Goal: Information Seeking & Learning: Find specific page/section

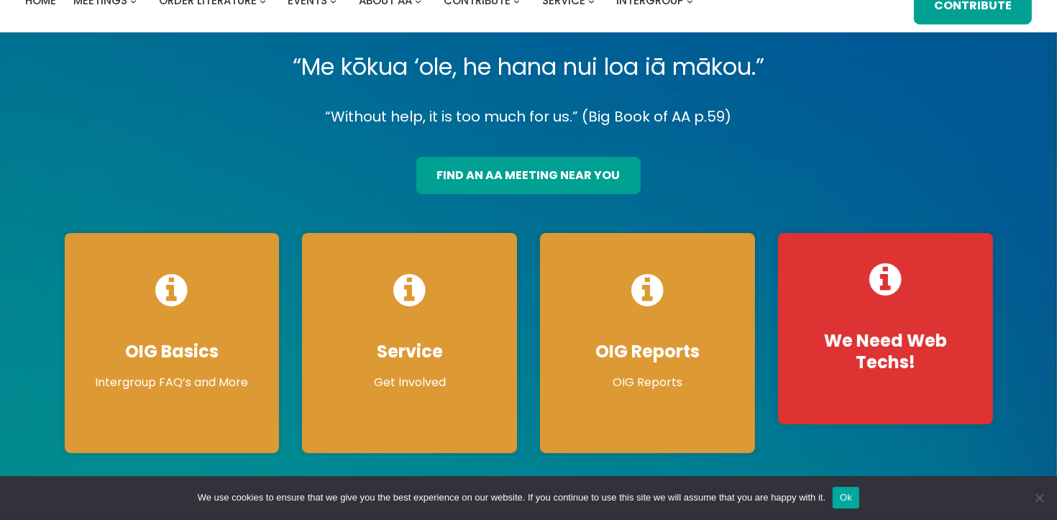
scroll to position [75, 0]
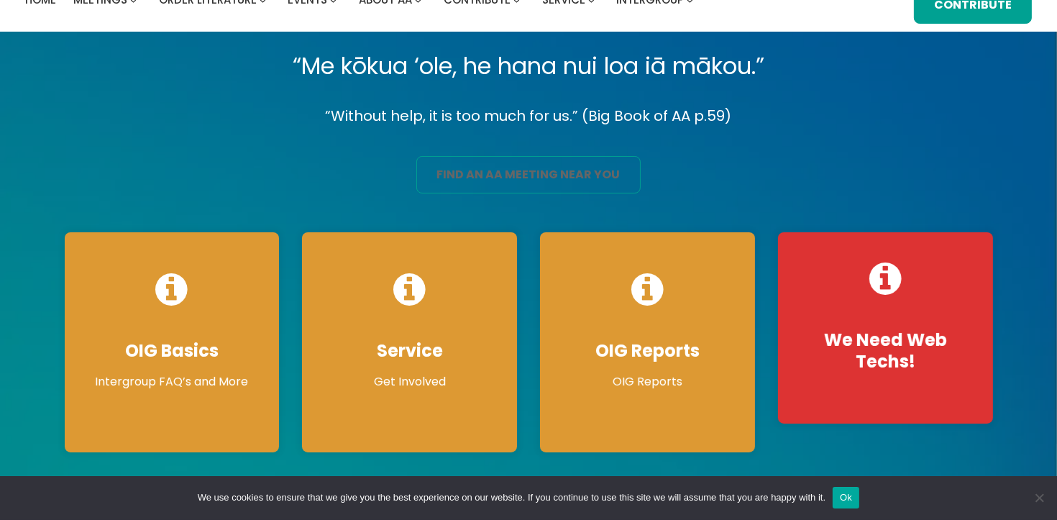
click at [567, 169] on link "find an aa meeting near you" at bounding box center [528, 174] width 224 height 37
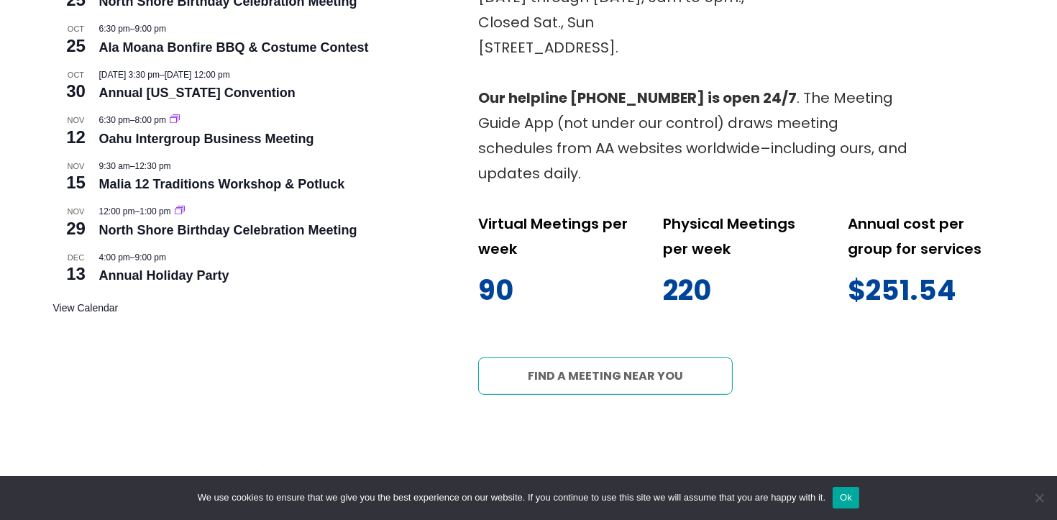
scroll to position [854, 0]
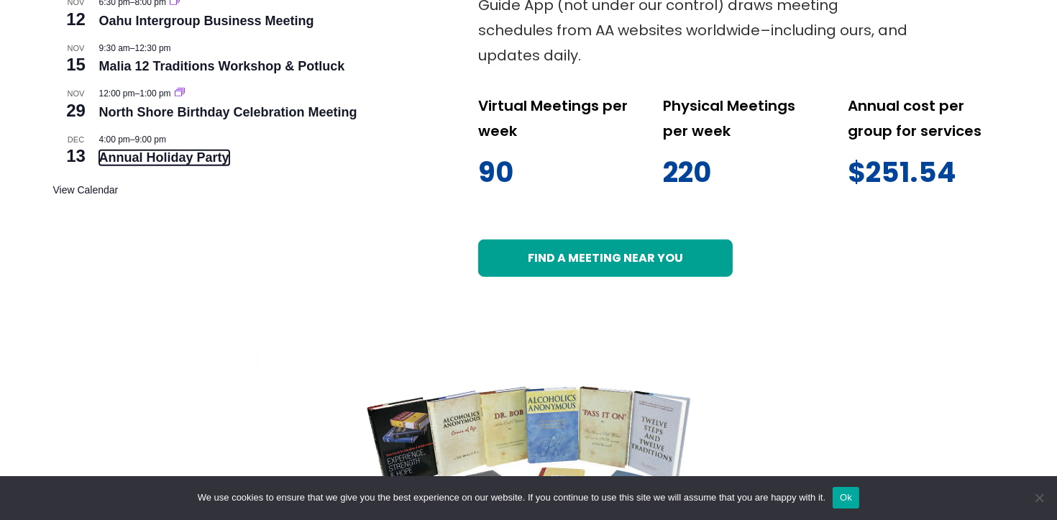
click at [176, 160] on link "Annual Holiday Party" at bounding box center [164, 157] width 130 height 15
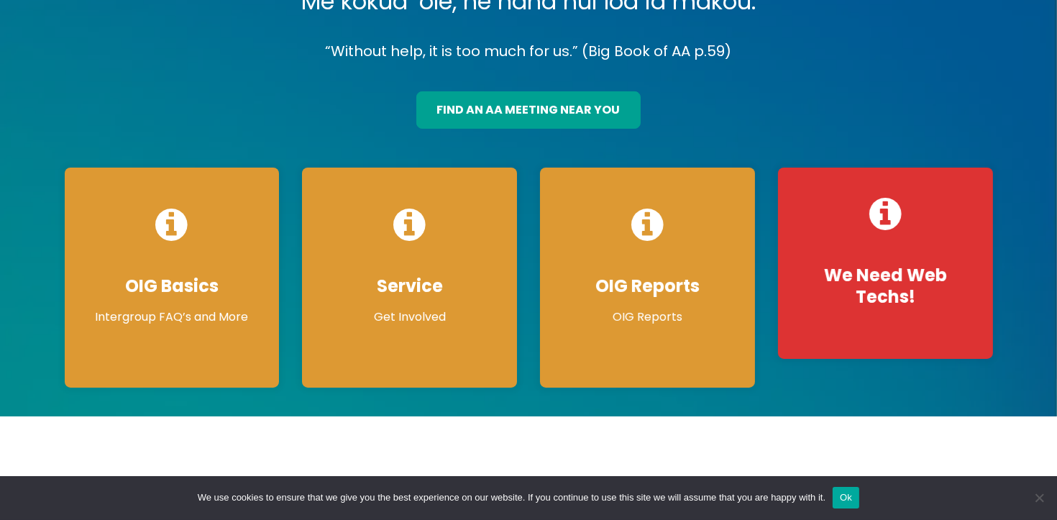
scroll to position [353, 0]
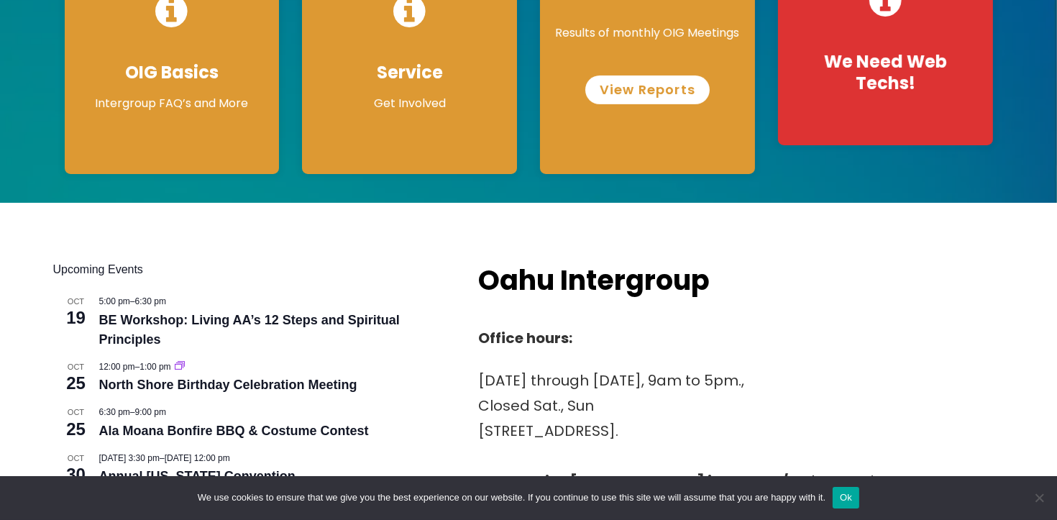
click at [663, 98] on link "View Reports" at bounding box center [647, 90] width 124 height 29
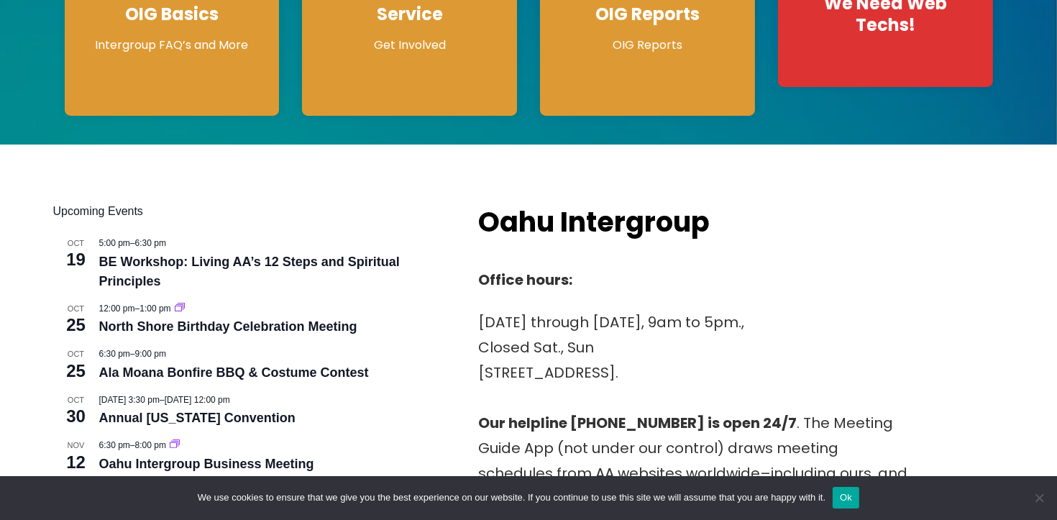
scroll to position [0, 0]
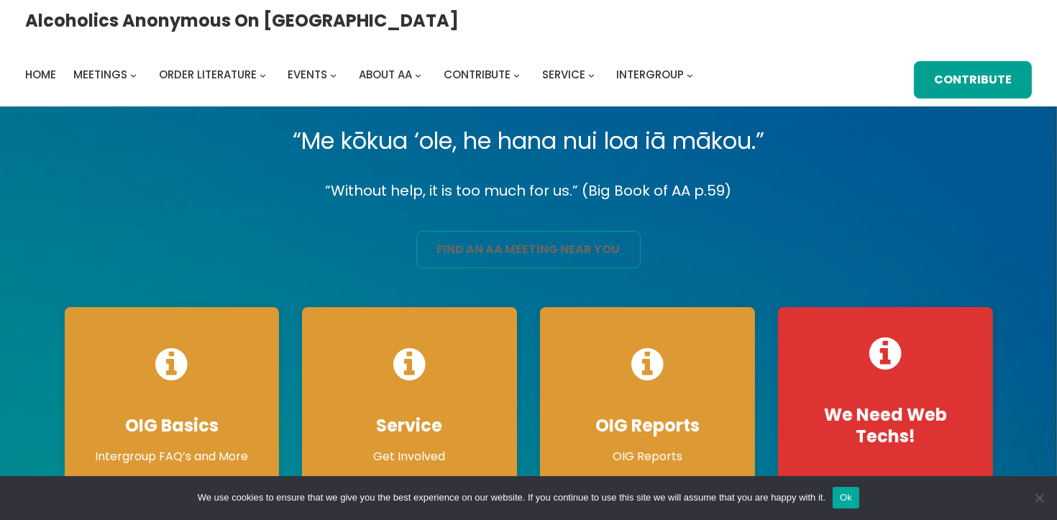
click at [528, 250] on link "find an aa meeting near you" at bounding box center [528, 249] width 224 height 37
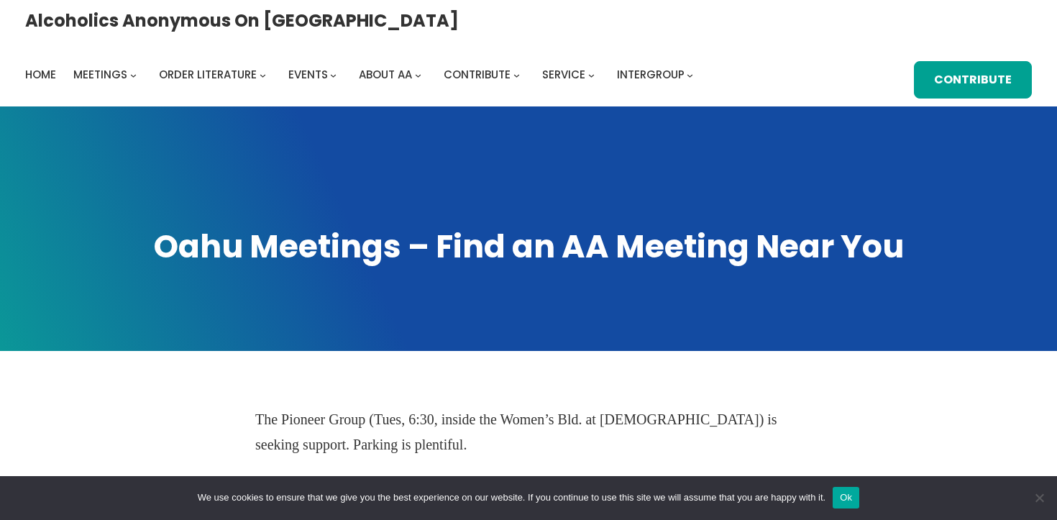
scroll to position [24, 0]
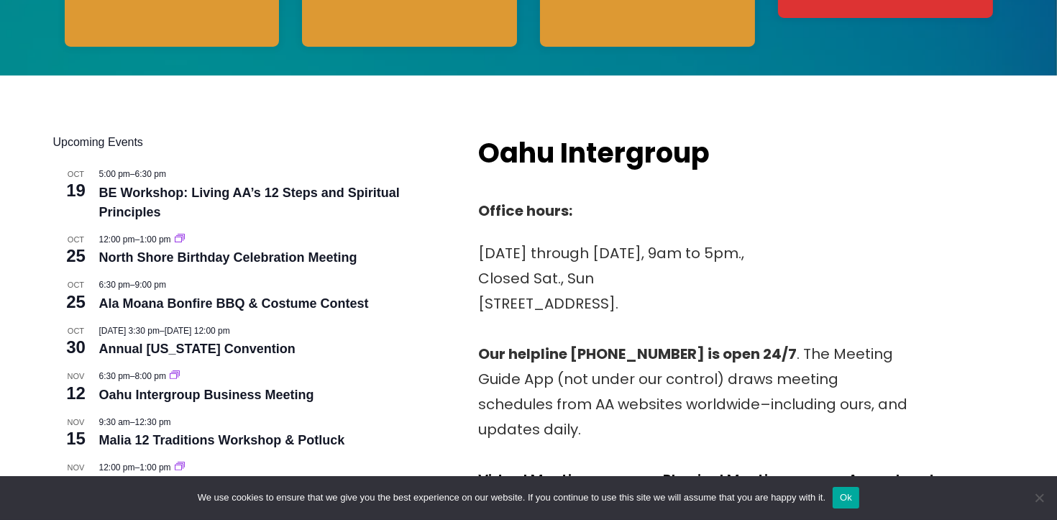
scroll to position [649, 0]
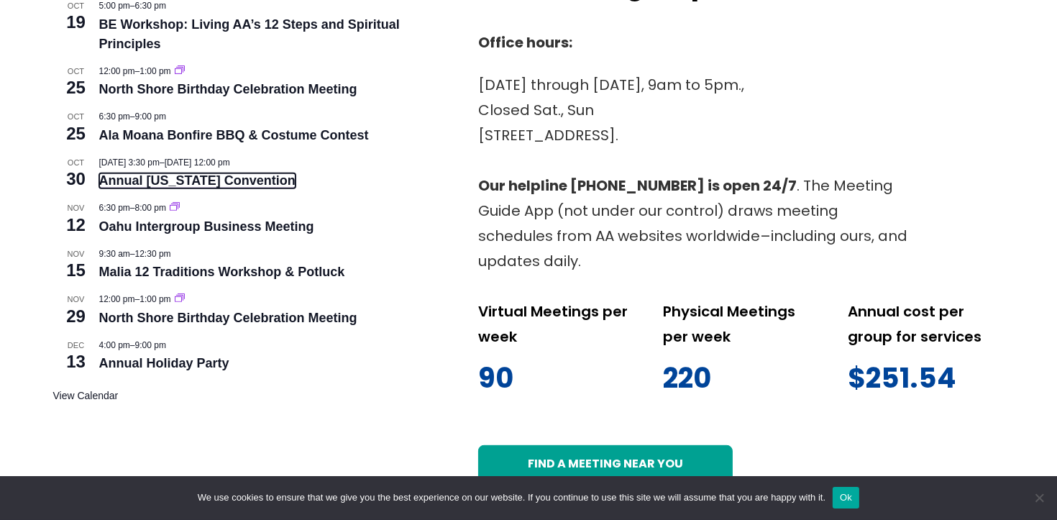
click at [234, 185] on link "Annual Hawaii Convention" at bounding box center [197, 180] width 196 height 15
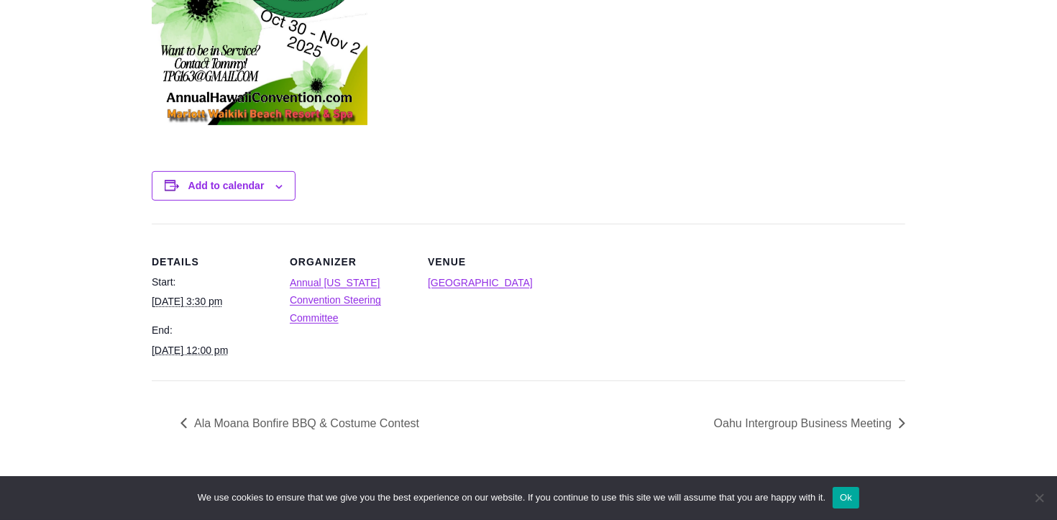
scroll to position [757, 0]
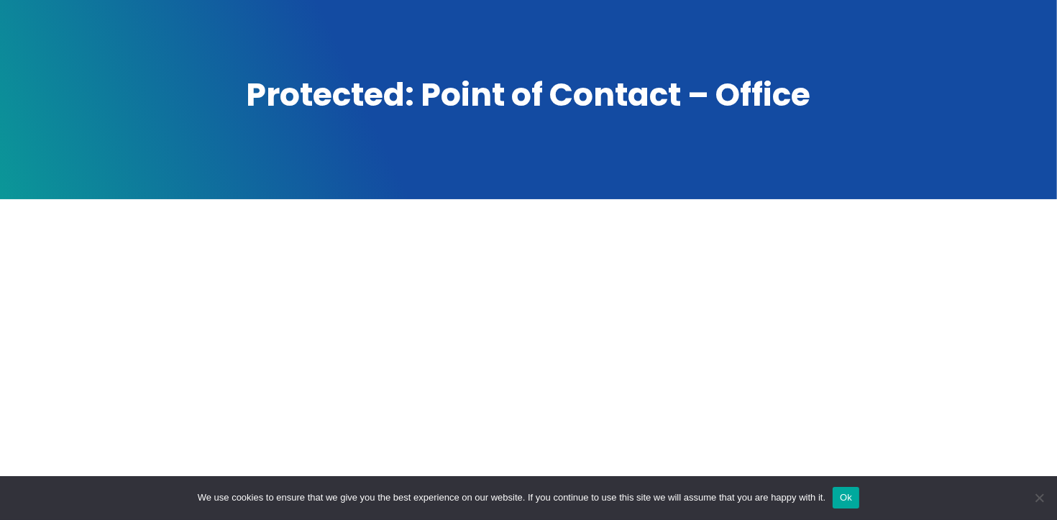
scroll to position [149, 0]
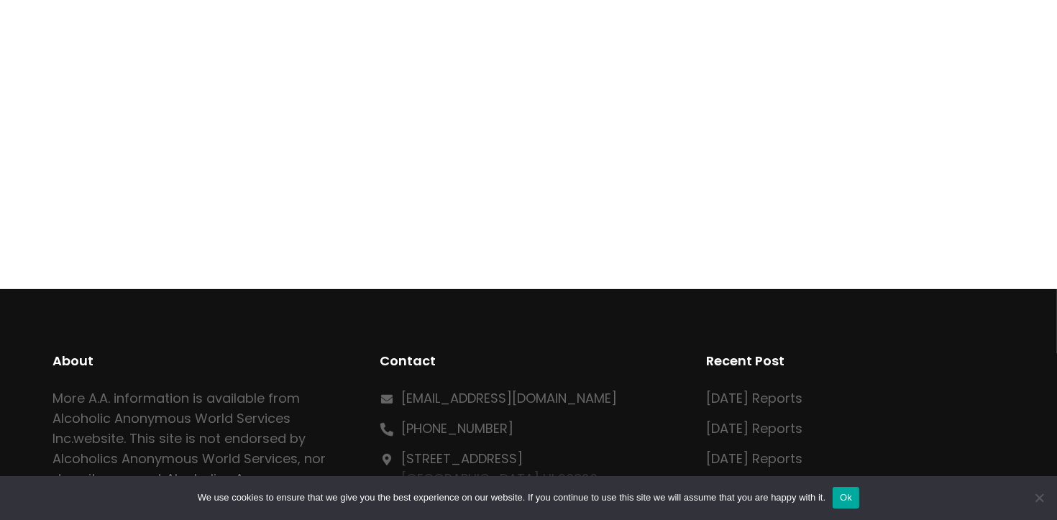
scroll to position [365, 0]
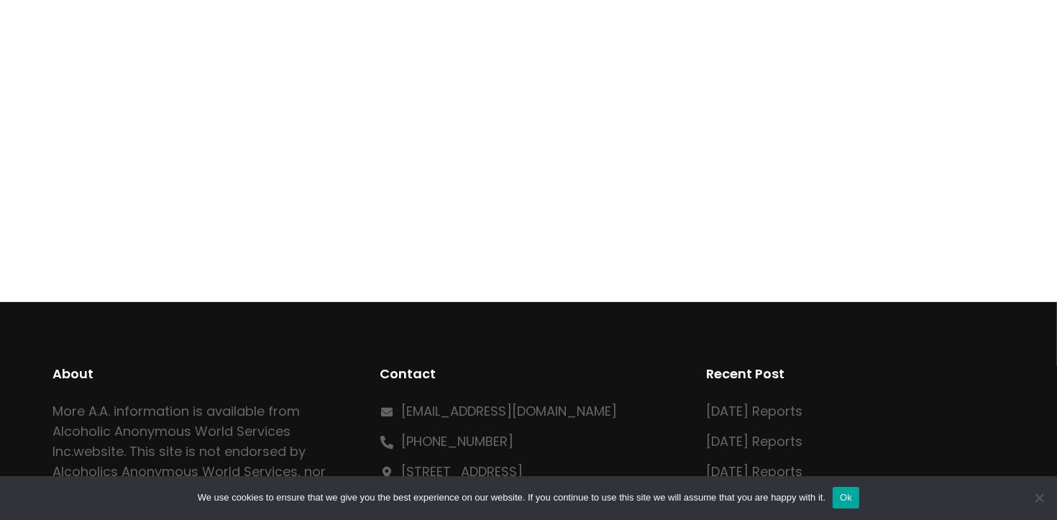
click at [897, 97] on div at bounding box center [528, 135] width 951 height 186
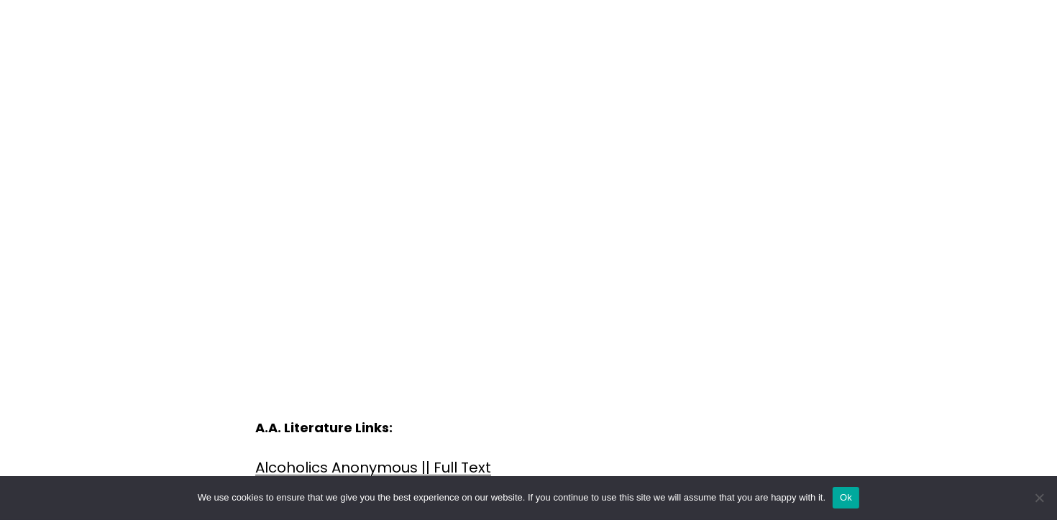
scroll to position [5062, 0]
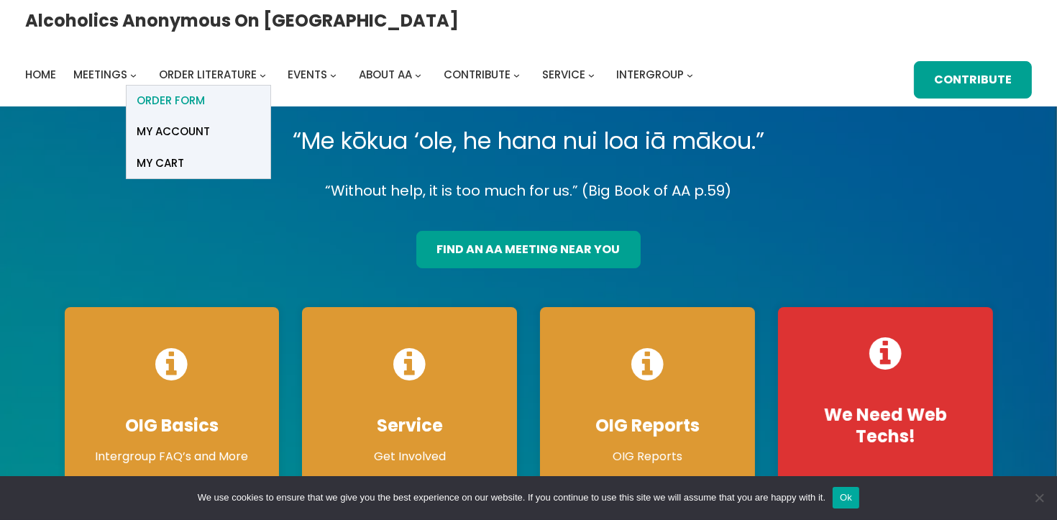
click at [206, 91] on span "ORDER FORM" at bounding box center [171, 101] width 68 height 20
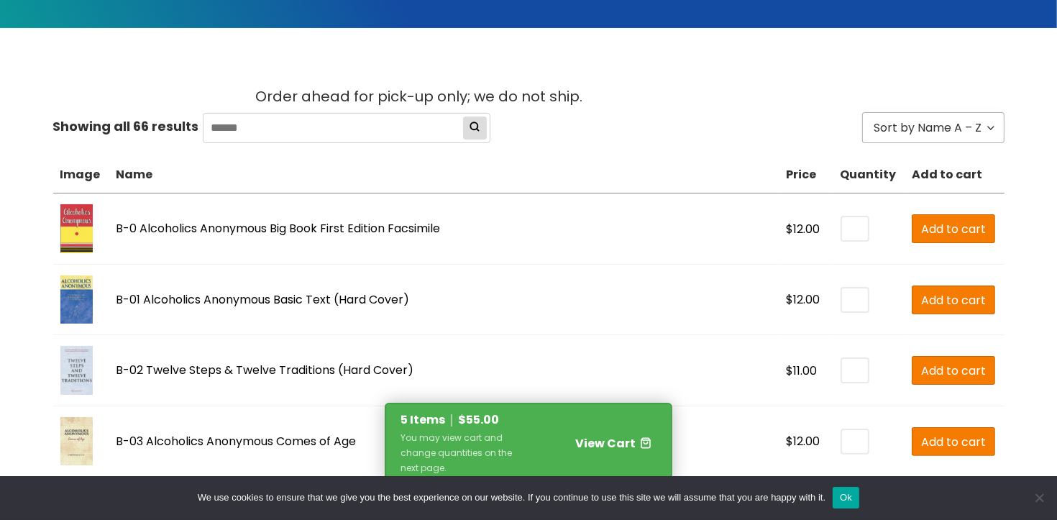
scroll to position [333, 0]
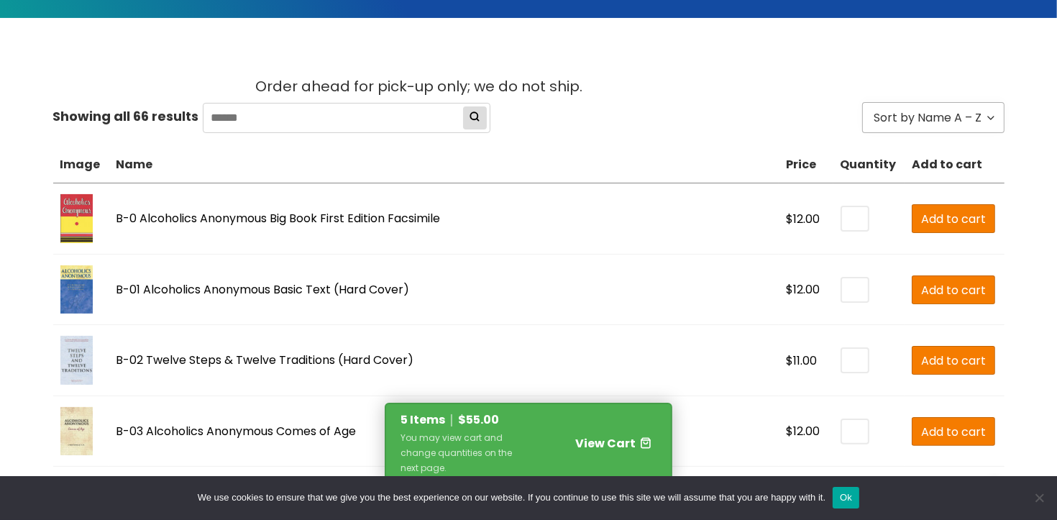
click at [619, 445] on span "View Cart" at bounding box center [605, 443] width 60 height 17
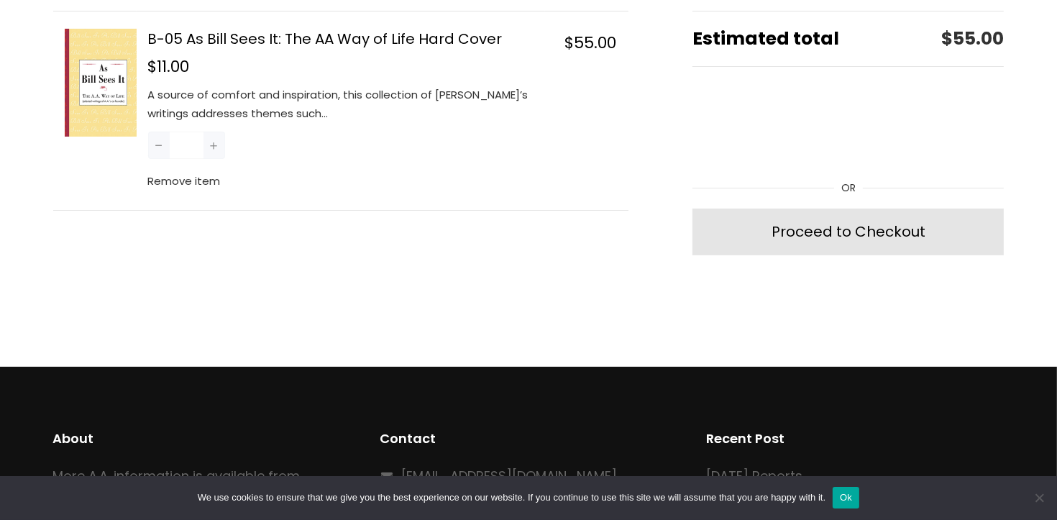
scroll to position [423, 0]
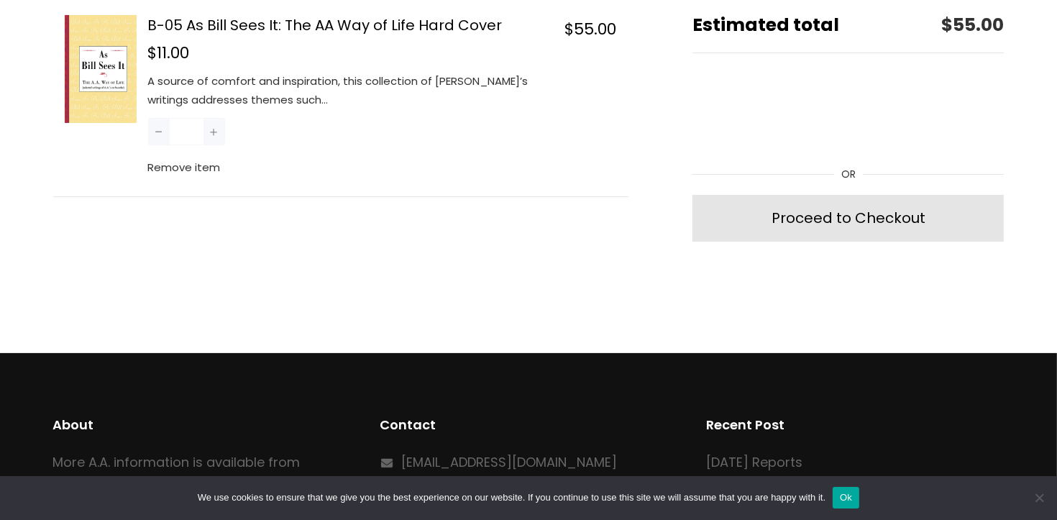
click at [160, 130] on button "−" at bounding box center [159, 131] width 22 height 27
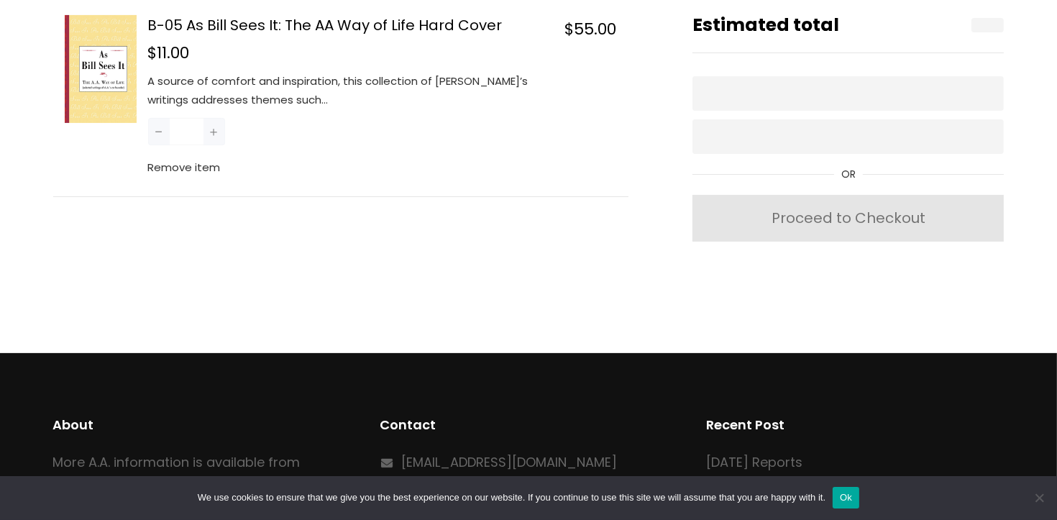
click at [160, 130] on button "−" at bounding box center [159, 131] width 22 height 27
click at [160, 129] on button "−" at bounding box center [159, 131] width 22 height 27
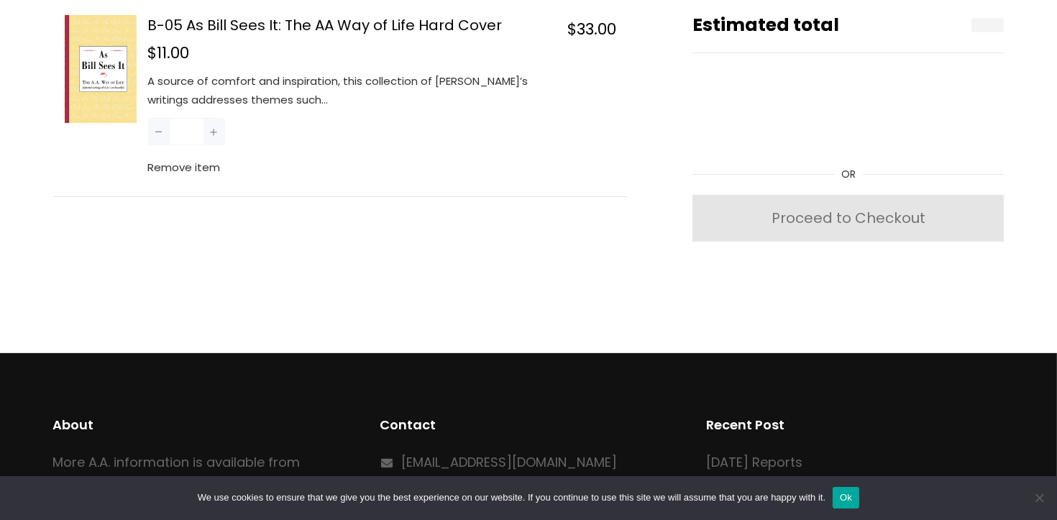
click at [159, 131] on button "−" at bounding box center [159, 131] width 22 height 27
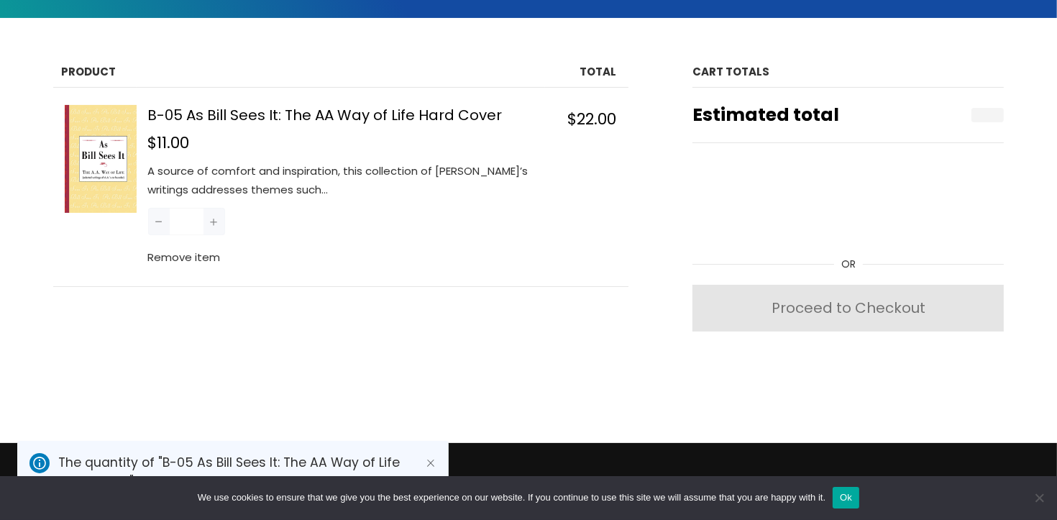
type input "*"
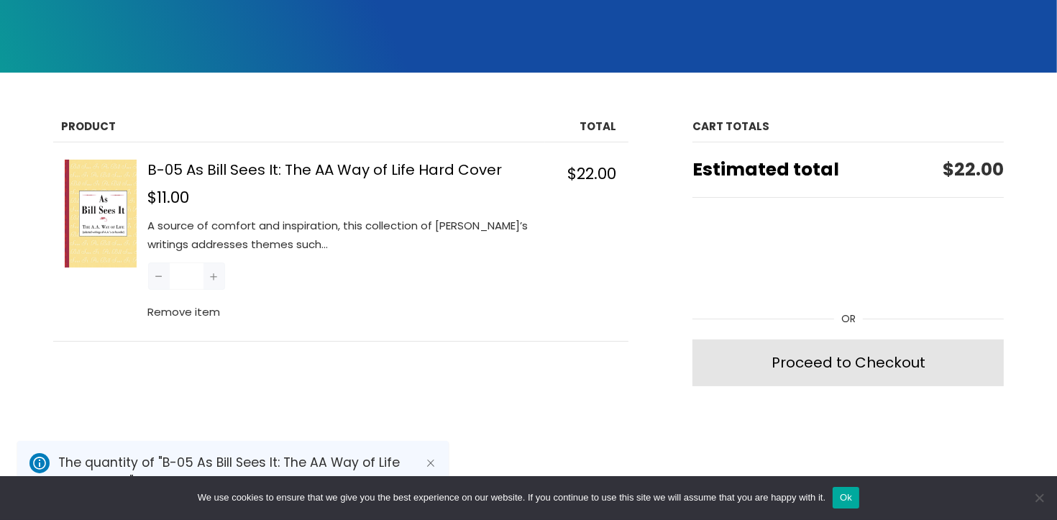
scroll to position [279, 0]
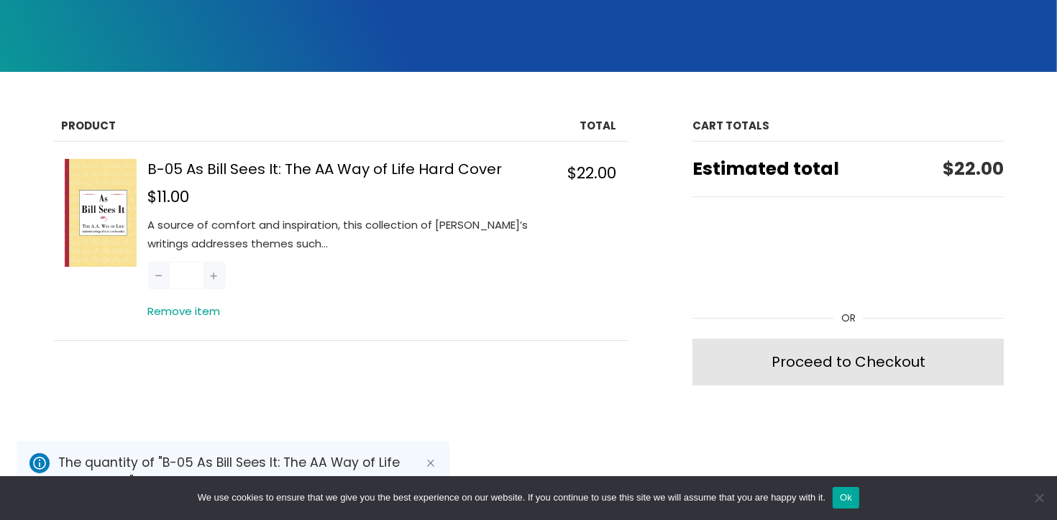
click at [181, 309] on button "Remove item" at bounding box center [184, 311] width 73 height 19
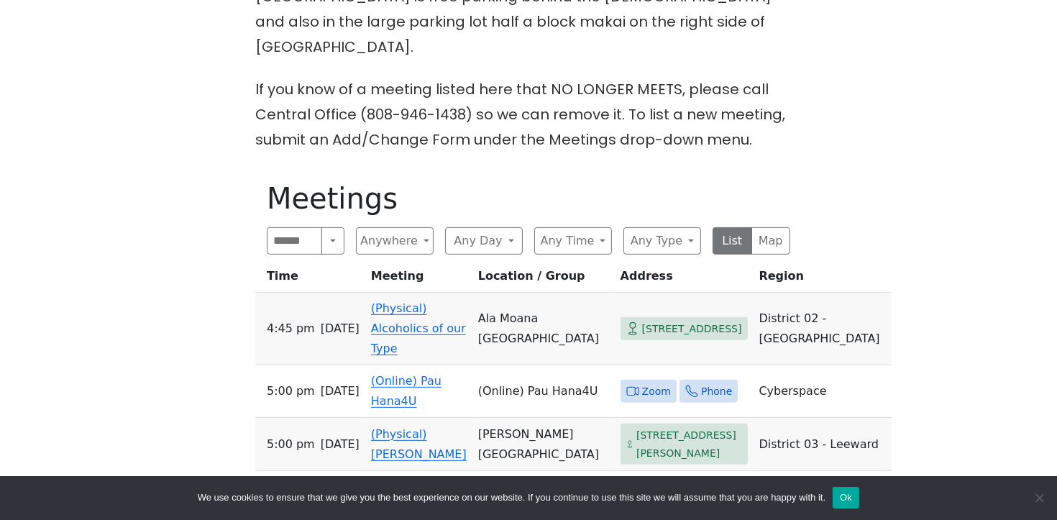
scroll to position [820, 0]
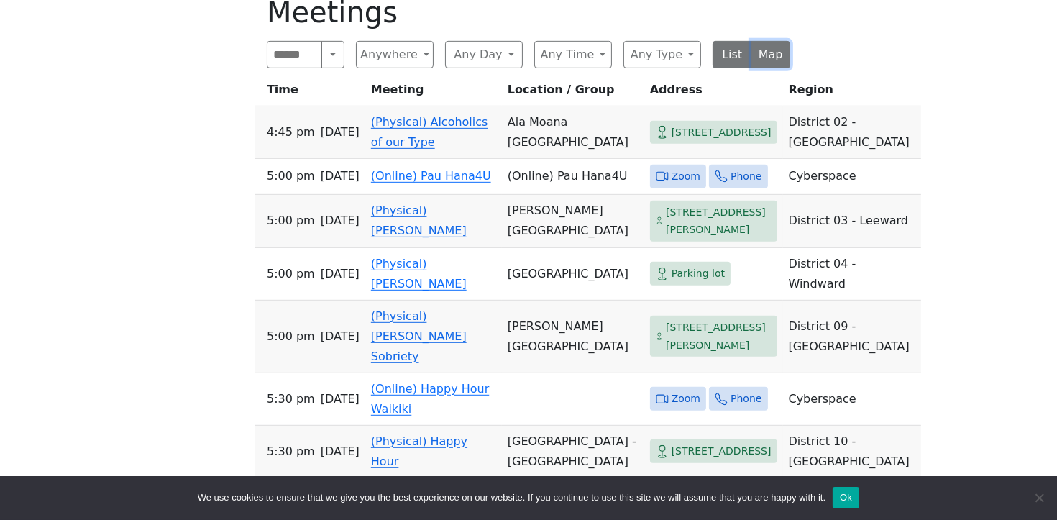
click at [764, 41] on button "Map" at bounding box center [771, 54] width 40 height 27
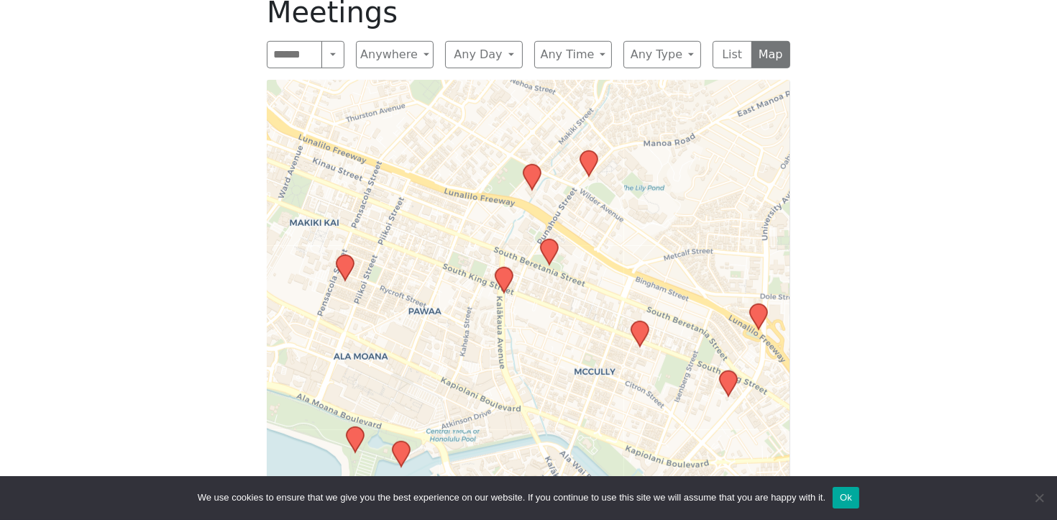
click at [502, 268] on icon at bounding box center [503, 280] width 17 height 25
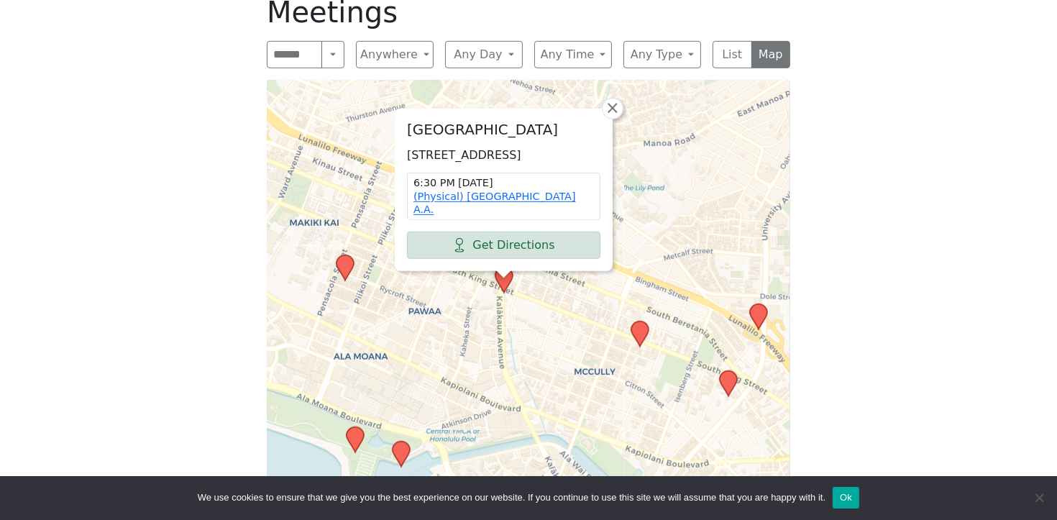
click at [835, 151] on div "The Pioneer Group (Tues, 6:30, inside the Women’s Bld. at [DEMOGRAPHIC_DATA]) i…" at bounding box center [528, 53] width 951 height 933
click at [613, 99] on span "×" at bounding box center [612, 107] width 14 height 17
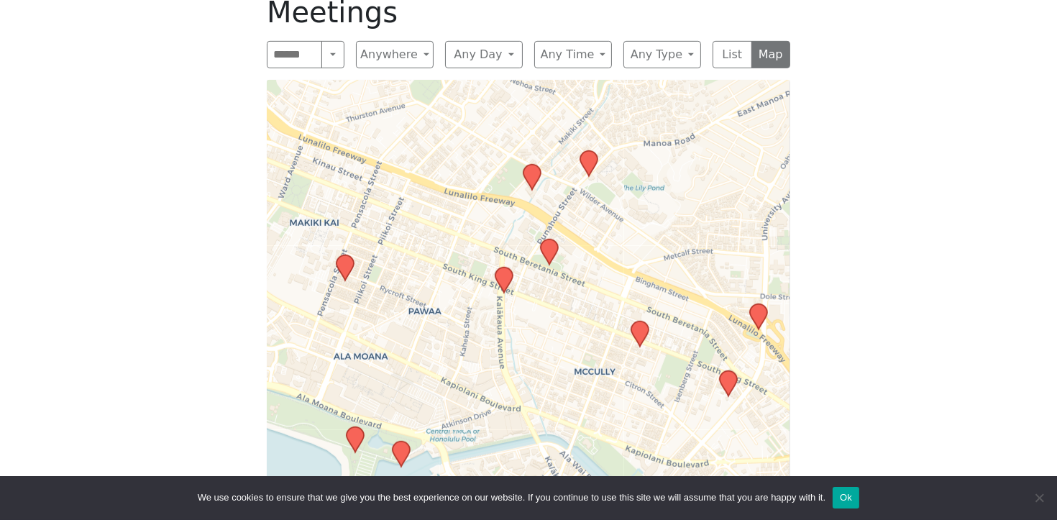
click at [528, 165] on icon at bounding box center [532, 177] width 17 height 25
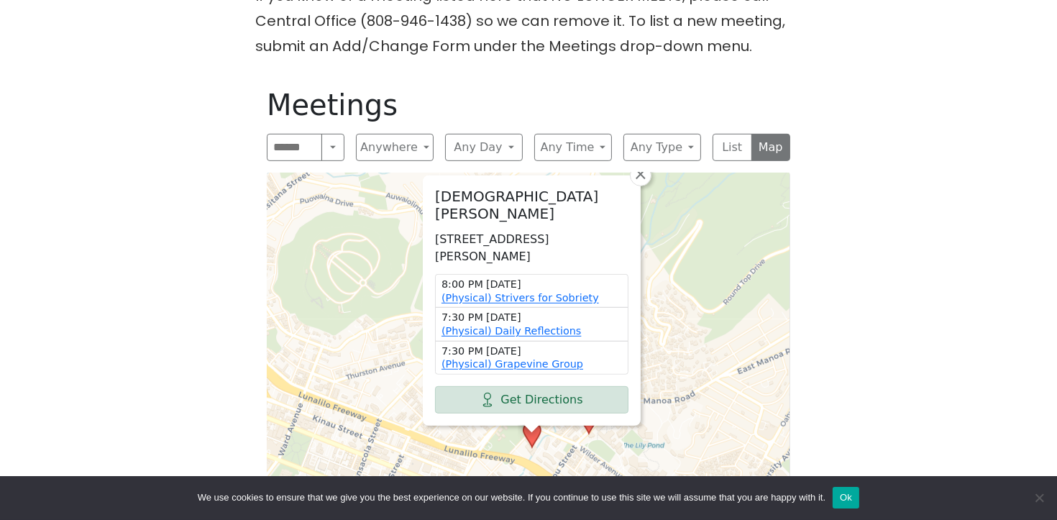
scroll to position [710, 0]
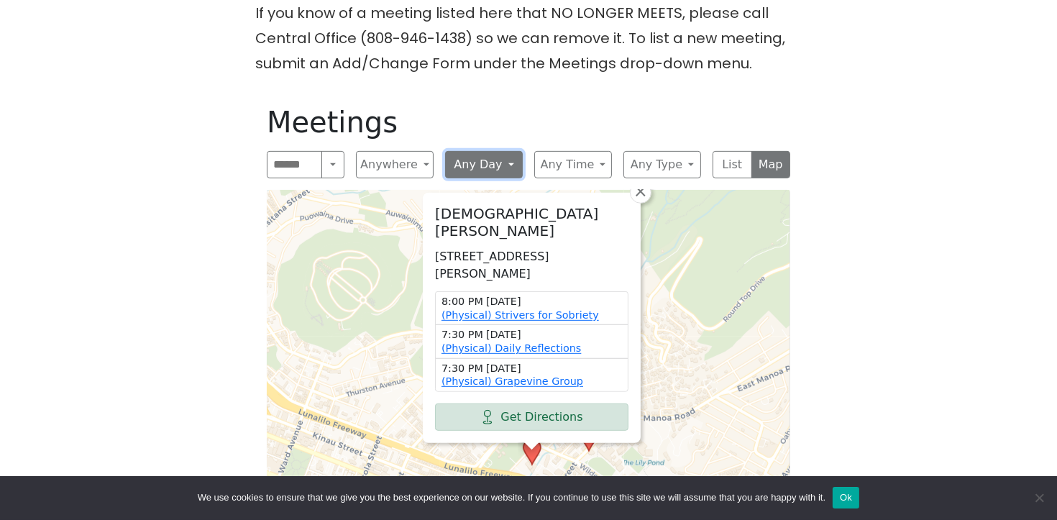
click at [477, 151] on button "Any Day" at bounding box center [484, 164] width 78 height 27
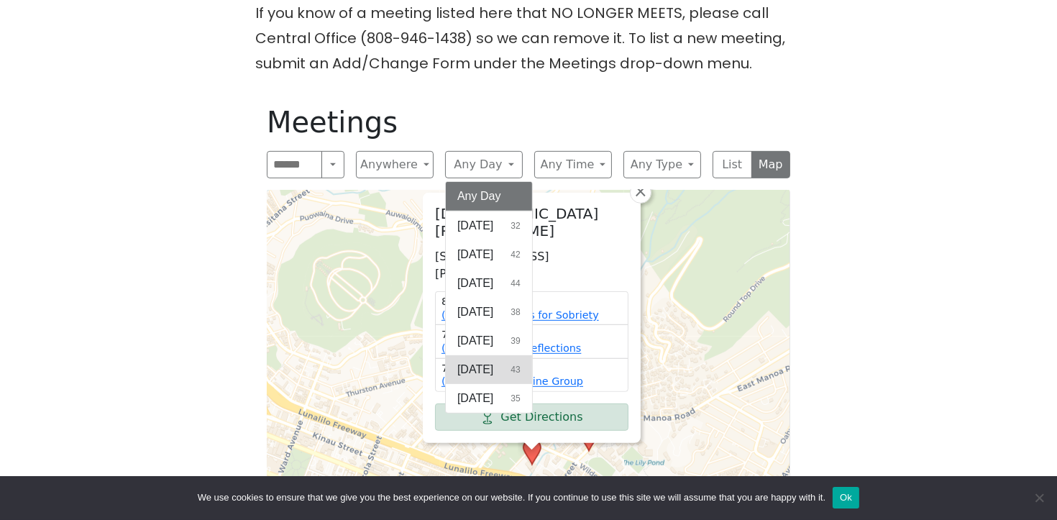
click at [488, 361] on span "[DATE]" at bounding box center [475, 369] width 36 height 17
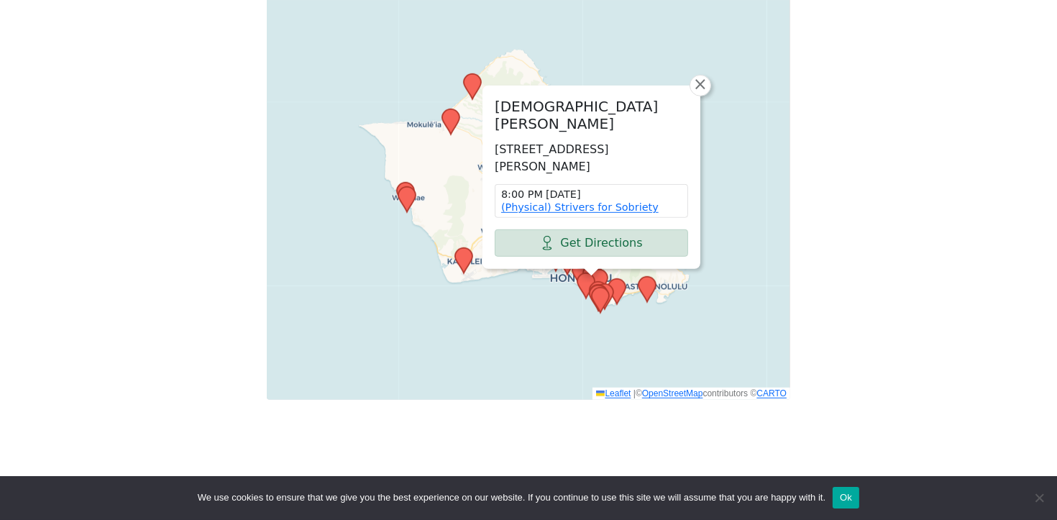
scroll to position [914, 0]
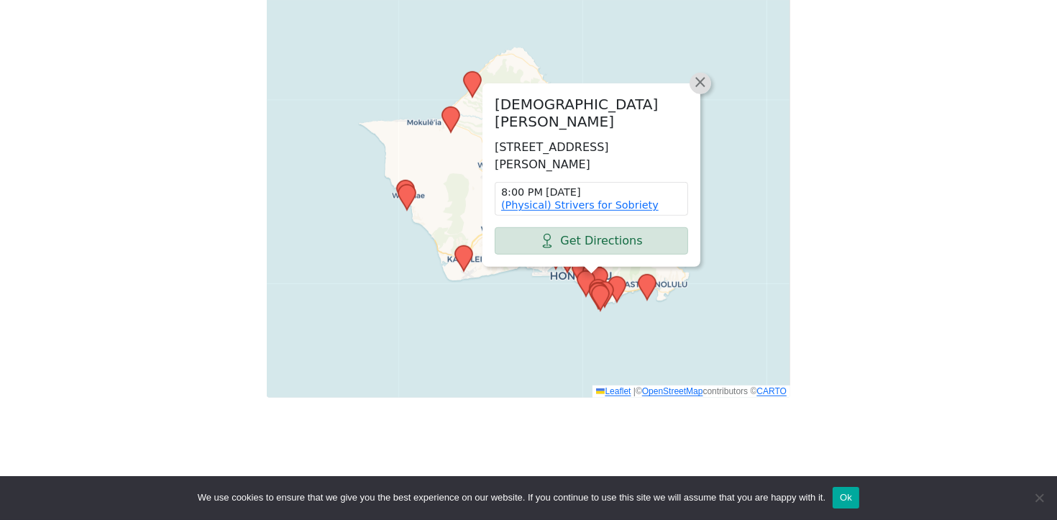
click at [705, 73] on span "×" at bounding box center [700, 81] width 14 height 17
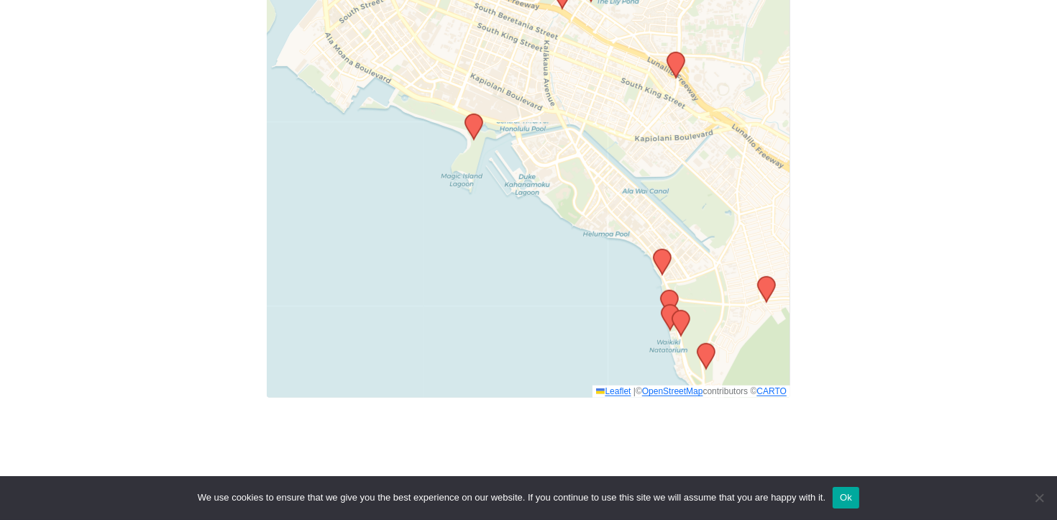
click at [672, 52] on icon at bounding box center [675, 64] width 17 height 25
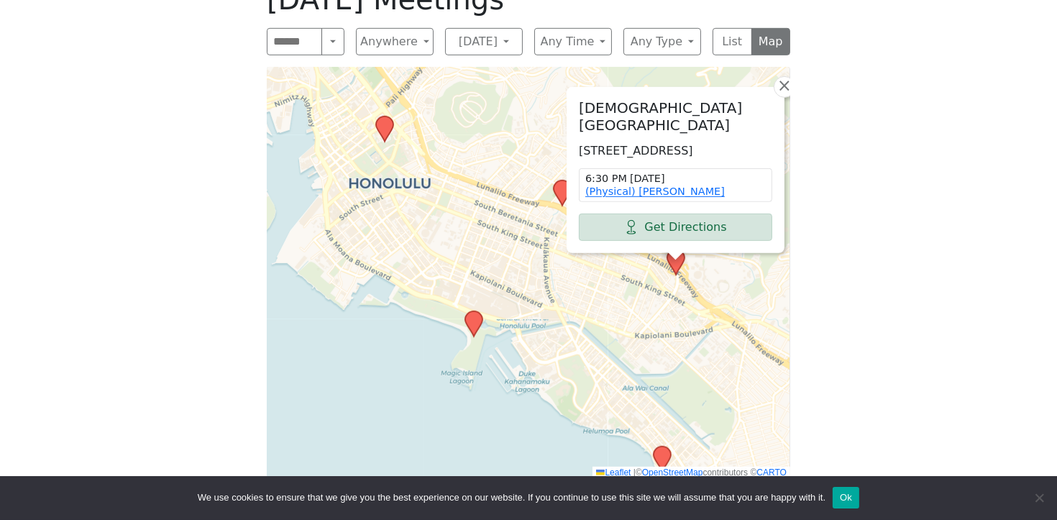
scroll to position [831, 0]
click at [785, 78] on span "×" at bounding box center [784, 86] width 14 height 17
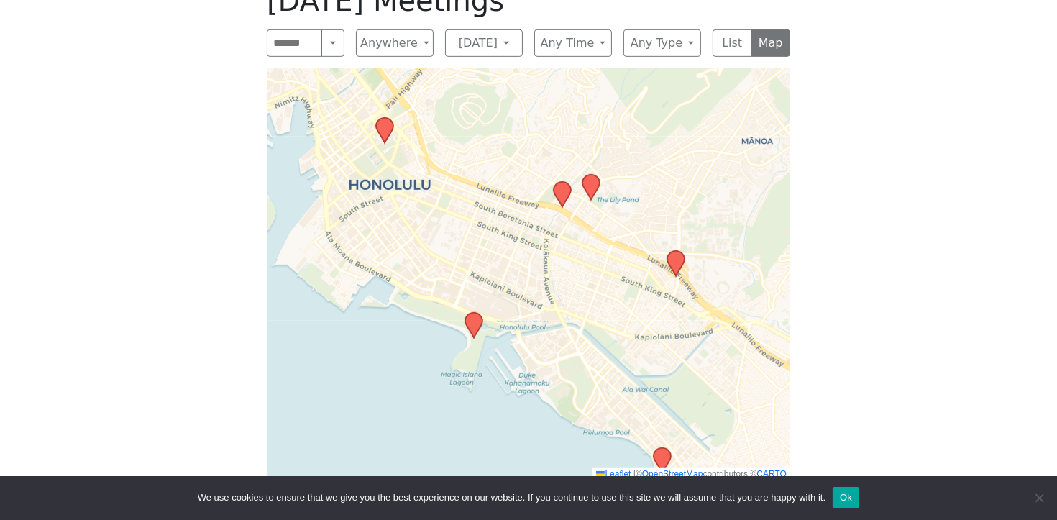
click at [675, 251] on icon at bounding box center [675, 263] width 17 height 25
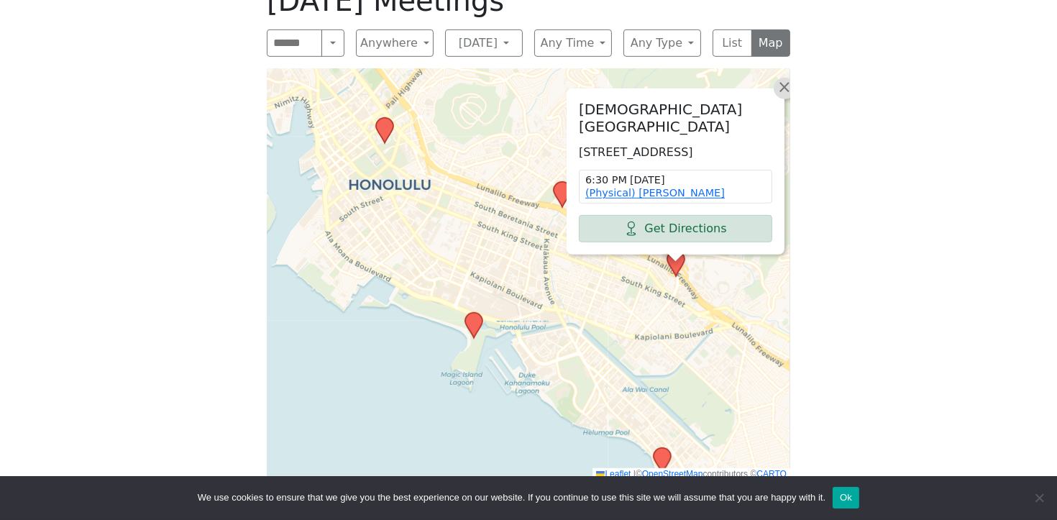
click at [786, 78] on span "×" at bounding box center [784, 86] width 14 height 17
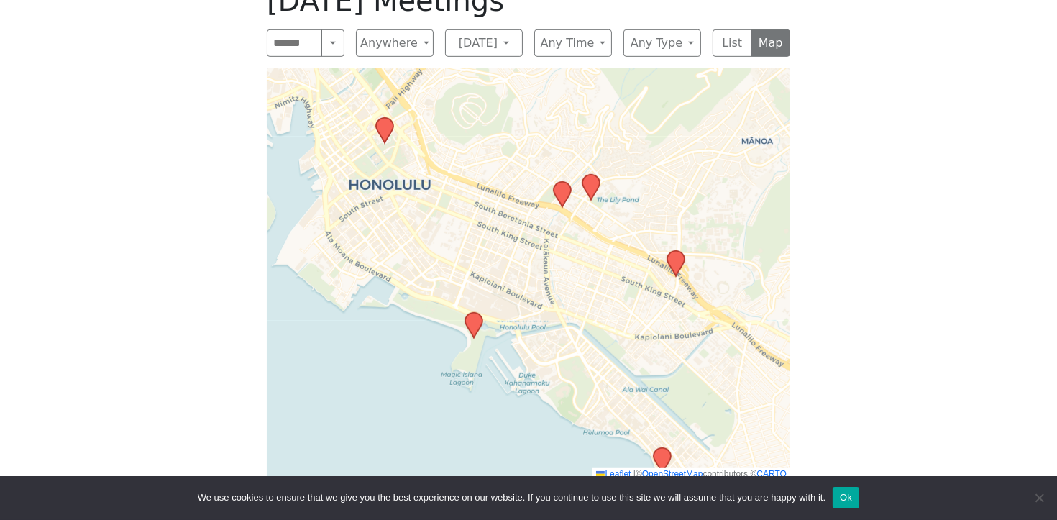
click at [595, 175] on icon at bounding box center [590, 187] width 17 height 25
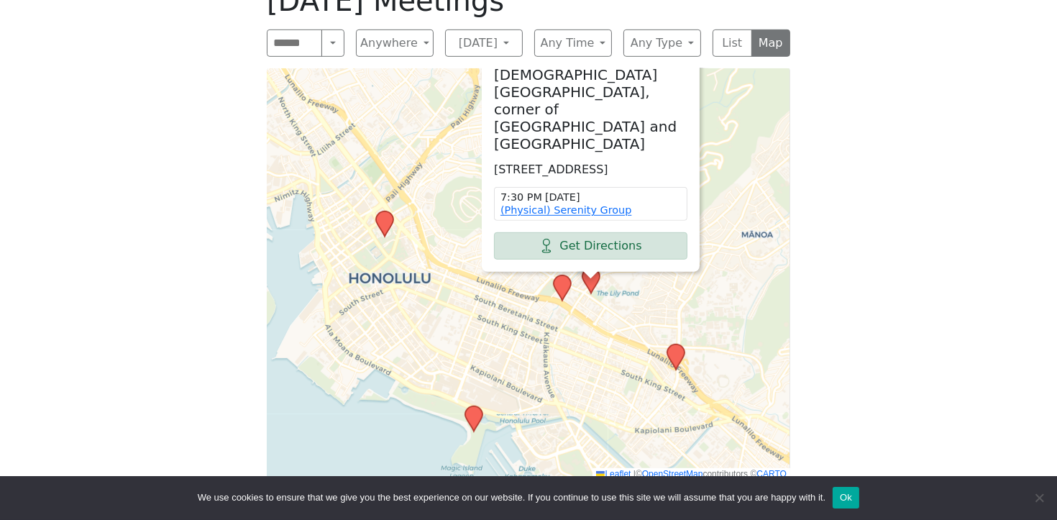
click at [557, 275] on icon at bounding box center [562, 287] width 17 height 25
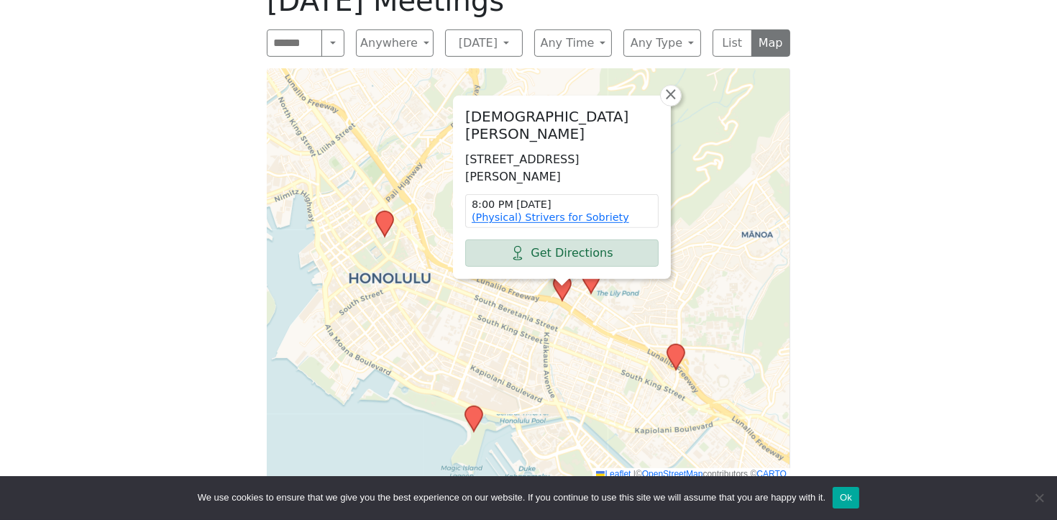
click at [384, 211] on icon at bounding box center [384, 223] width 17 height 25
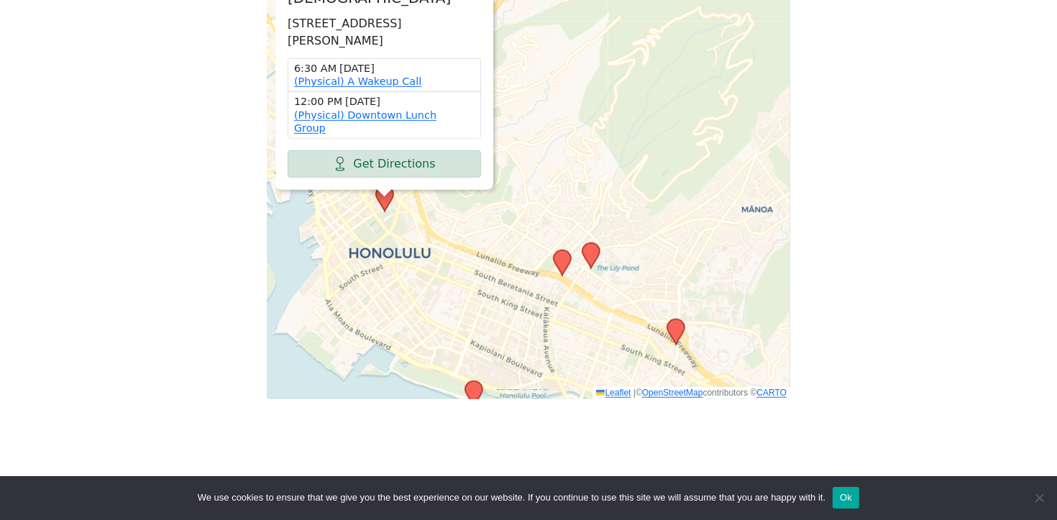
scroll to position [914, 0]
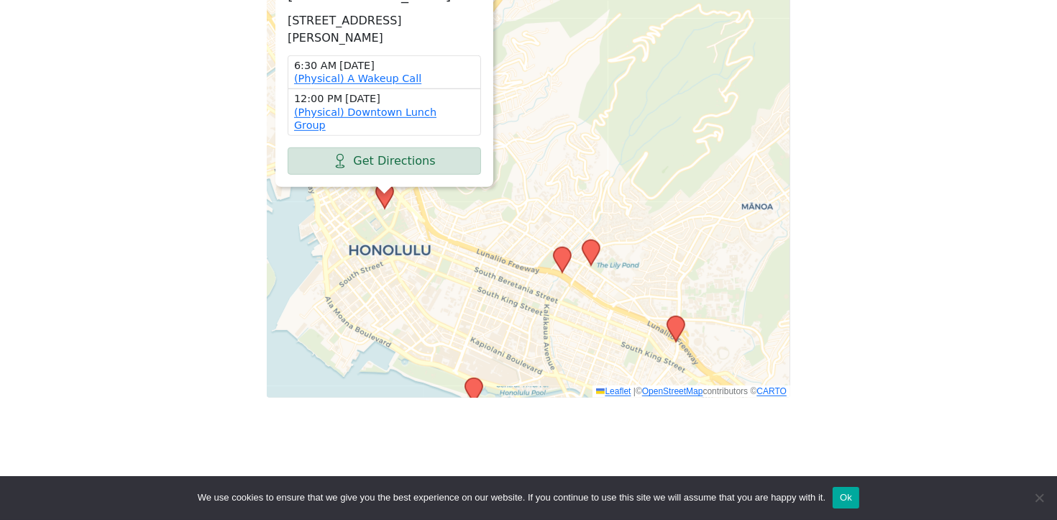
click at [472, 378] on icon at bounding box center [473, 390] width 17 height 25
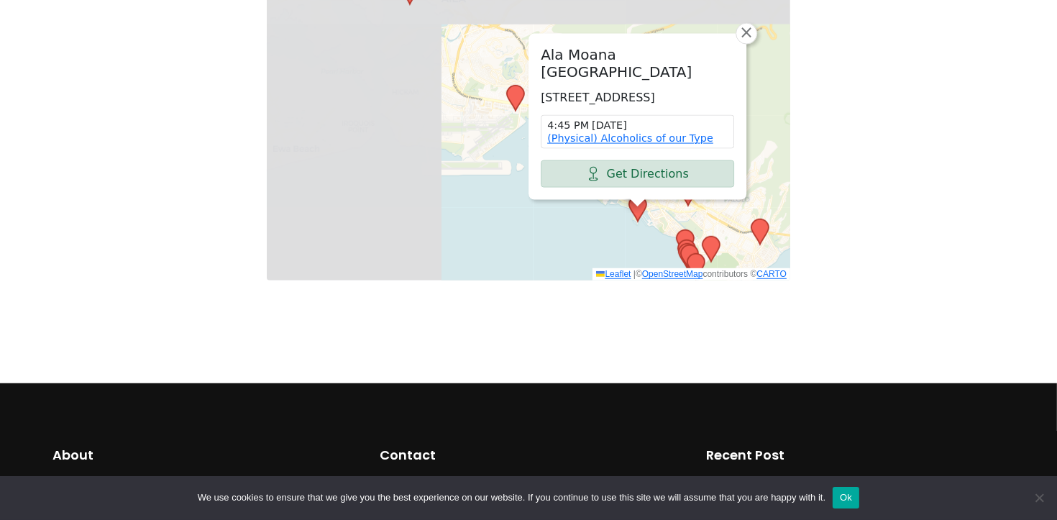
scroll to position [1052, 0]
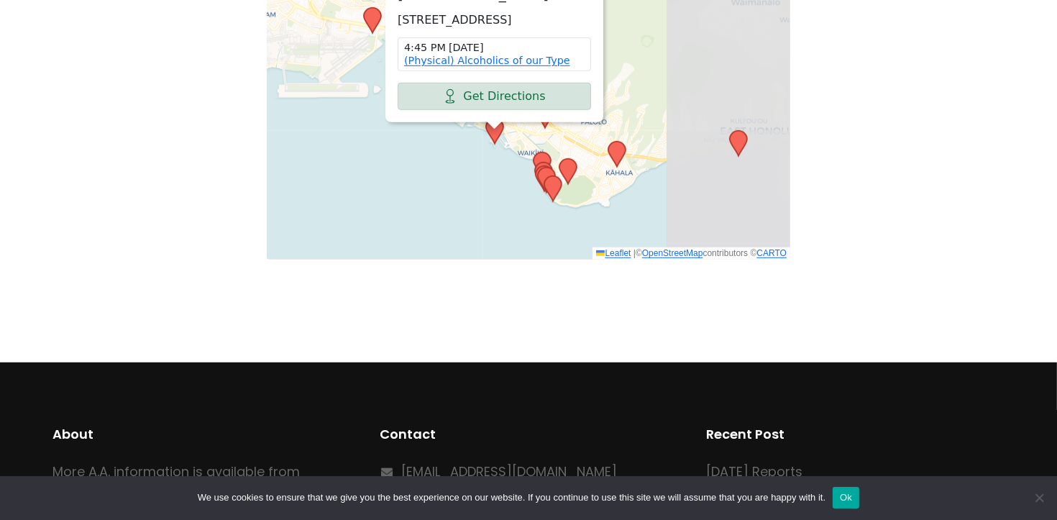
drag, startPoint x: 613, startPoint y: 155, endPoint x: 480, endPoint y: 98, distance: 144.9
click at [480, 98] on div "[GEOGRAPHIC_DATA] [STREET_ADDRESS] 4:45 PM [DATE] (Physical) Alcoholics of our …" at bounding box center [529, 54] width 524 height 412
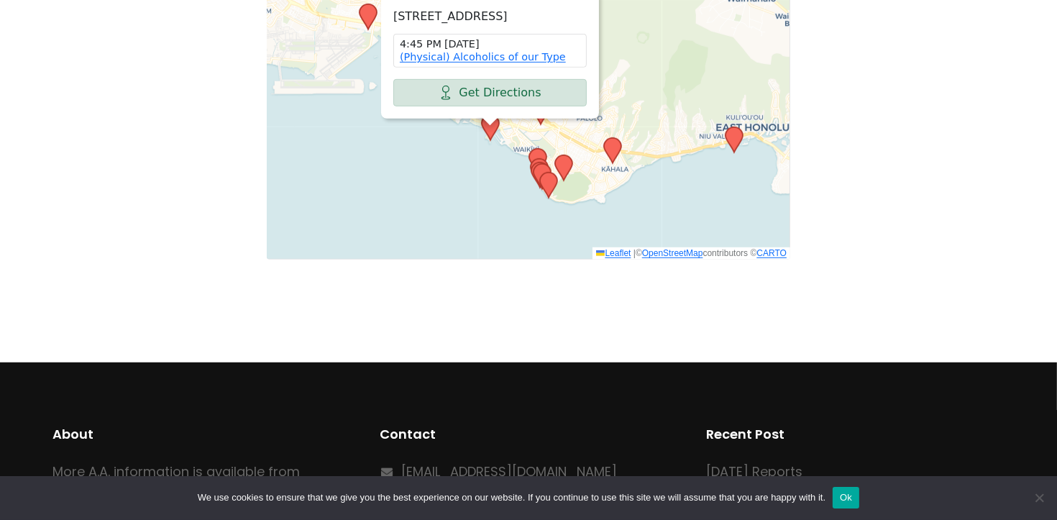
click at [733, 127] on icon at bounding box center [734, 139] width 17 height 25
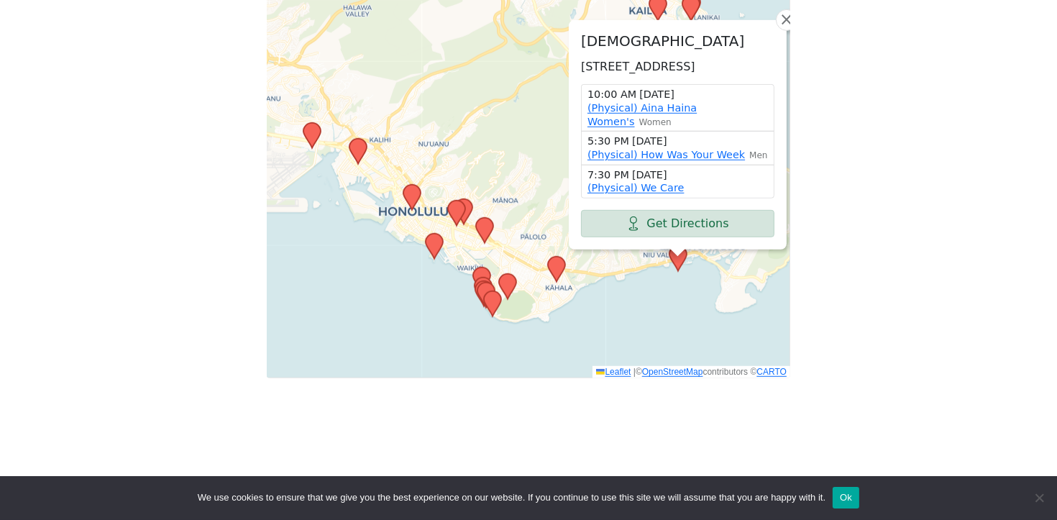
scroll to position [923, 0]
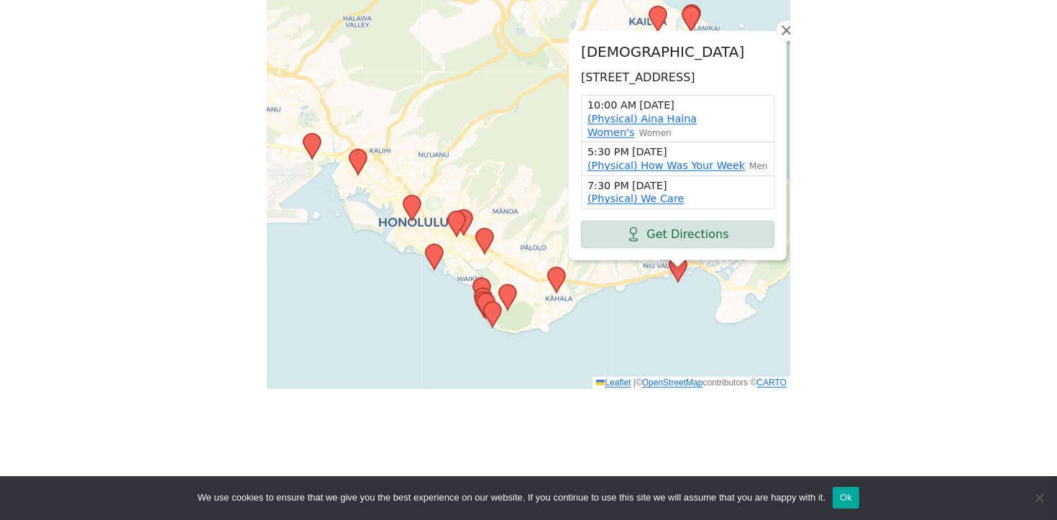
click at [551, 268] on icon at bounding box center [556, 280] width 17 height 25
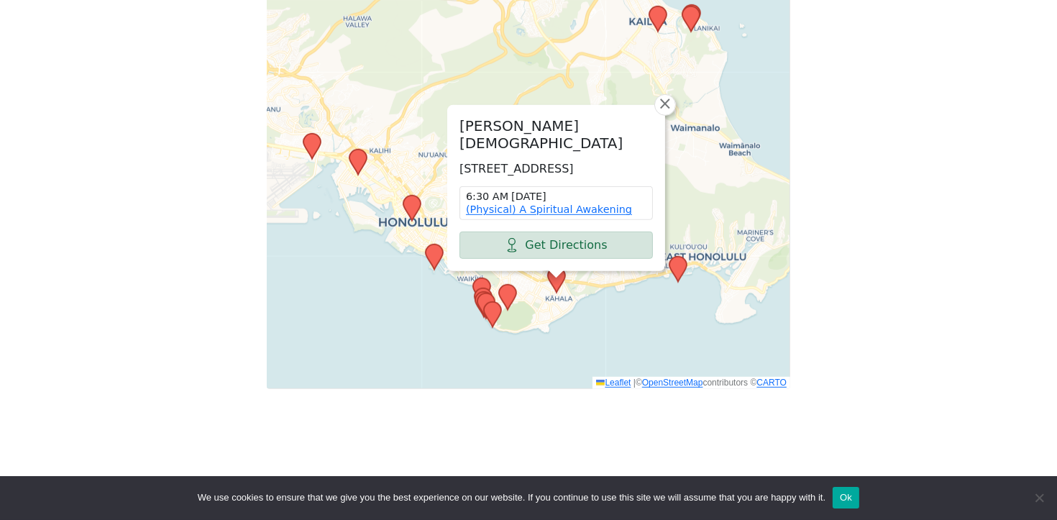
click at [508, 285] on icon at bounding box center [507, 297] width 17 height 25
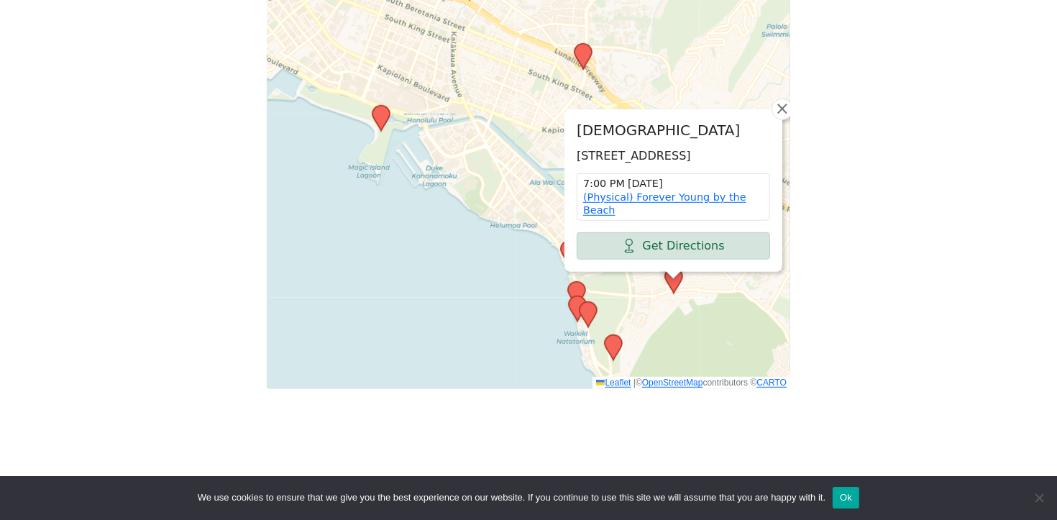
click at [620, 335] on icon at bounding box center [613, 347] width 17 height 25
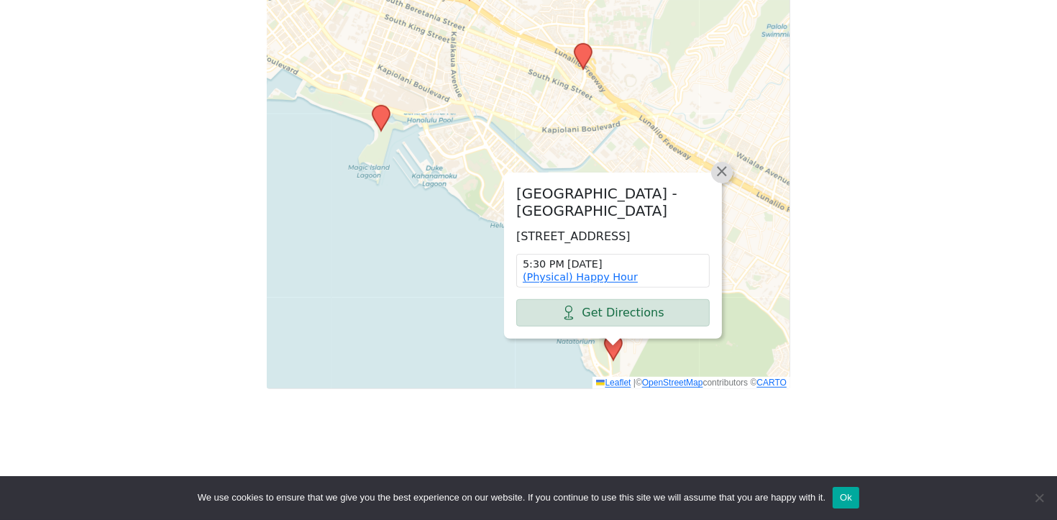
click at [723, 163] on span "×" at bounding box center [722, 171] width 14 height 17
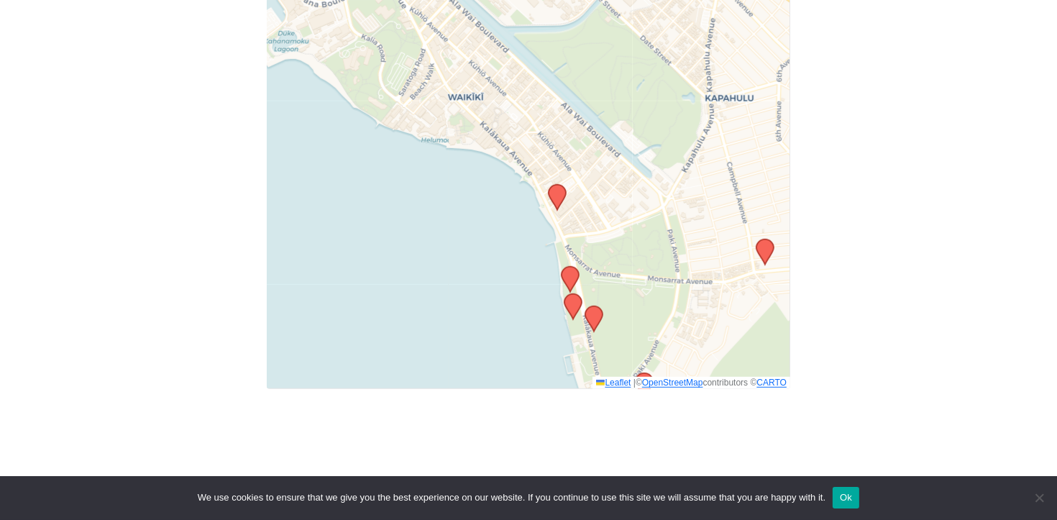
click at [591, 306] on icon at bounding box center [593, 318] width 17 height 25
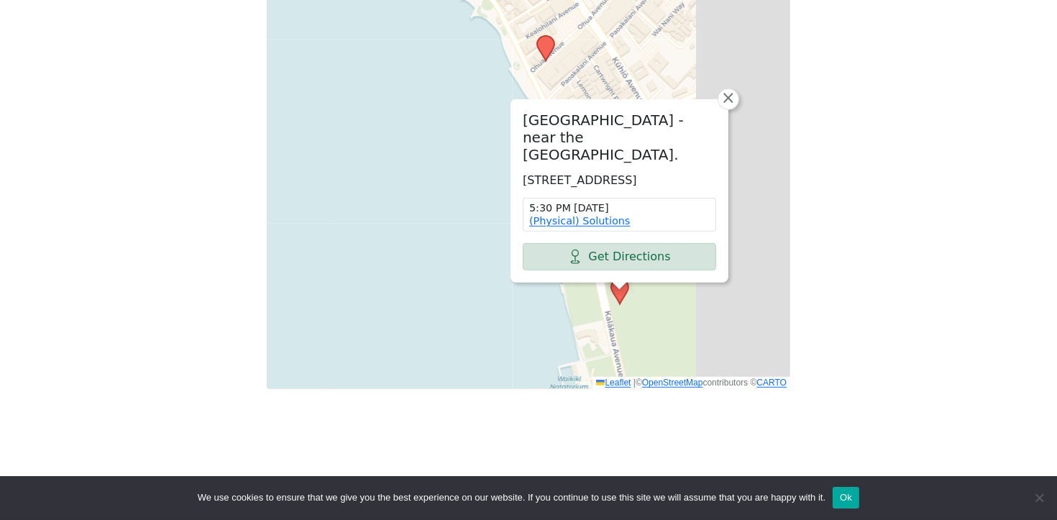
drag, startPoint x: 529, startPoint y: 165, endPoint x: 390, endPoint y: 99, distance: 153.4
click at [390, 99] on div "[GEOGRAPHIC_DATA] - near the [GEOGRAPHIC_DATA] [STREET_ADDRESS] 5:30 PM [DATE] …" at bounding box center [529, 183] width 524 height 412
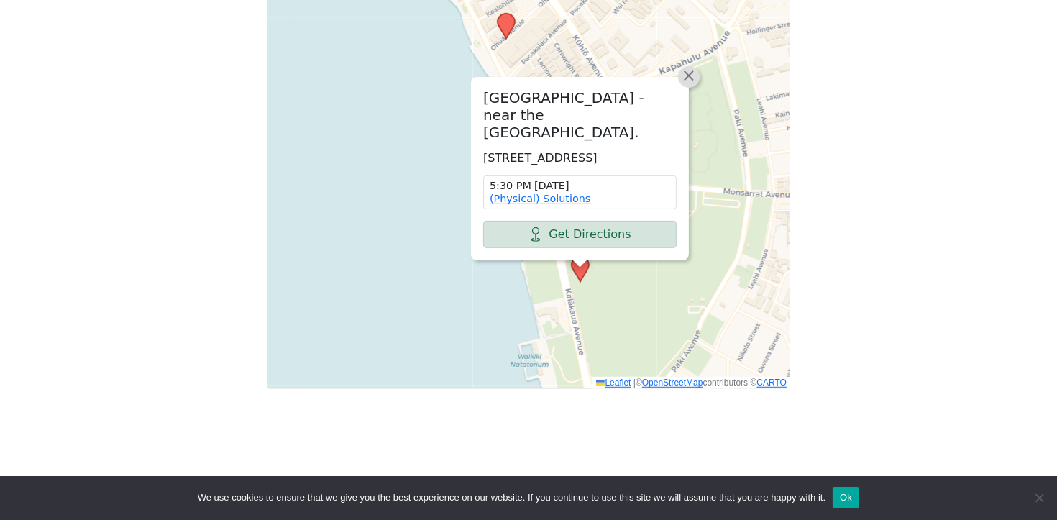
click at [692, 67] on span "×" at bounding box center [689, 75] width 14 height 17
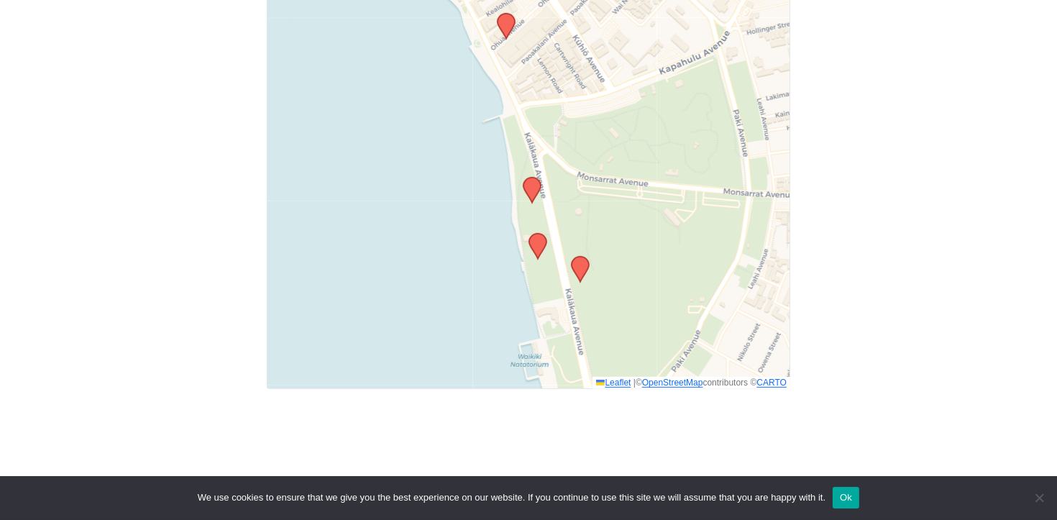
click at [535, 234] on icon at bounding box center [537, 246] width 17 height 25
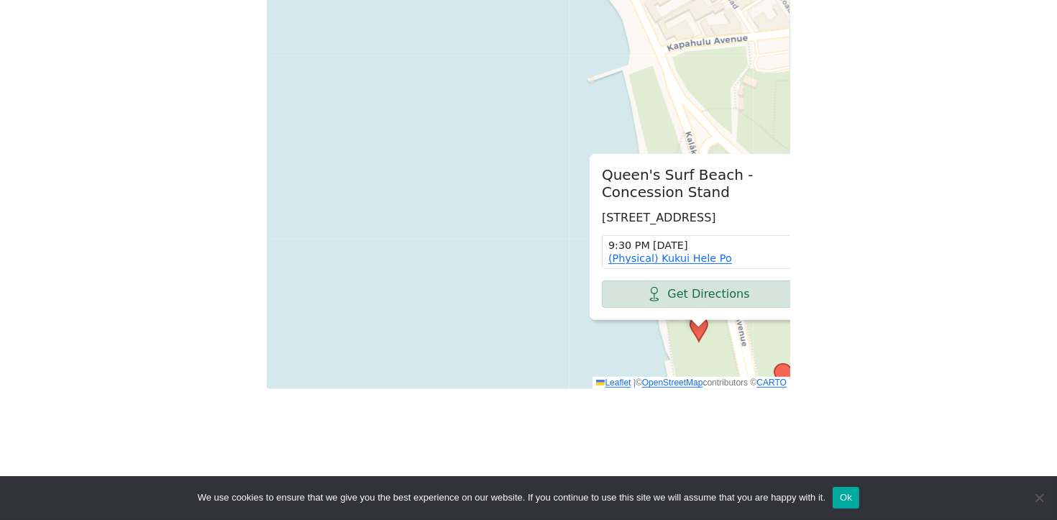
click at [471, 118] on div "[GEOGRAPHIC_DATA] - Concession Stand [STREET_ADDRESS] 9:30 PM [DATE] (Physical)…" at bounding box center [529, 183] width 524 height 412
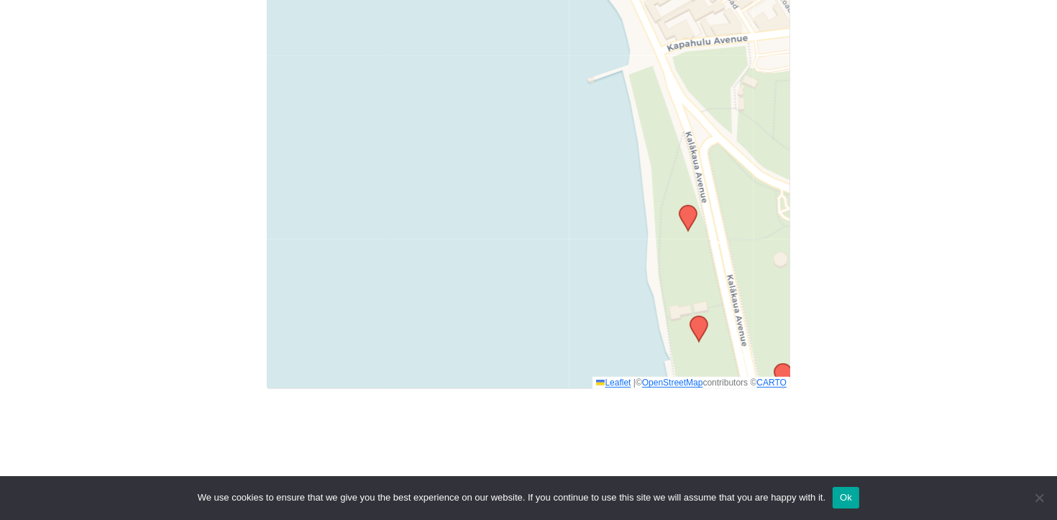
click at [693, 206] on icon at bounding box center [688, 218] width 17 height 25
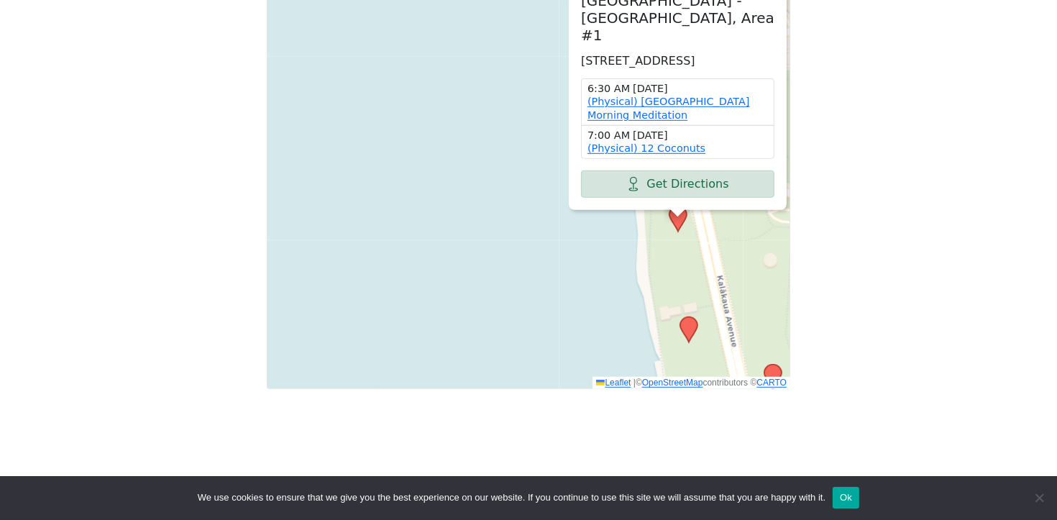
drag, startPoint x: 821, startPoint y: 140, endPoint x: 815, endPoint y: 202, distance: 62.9
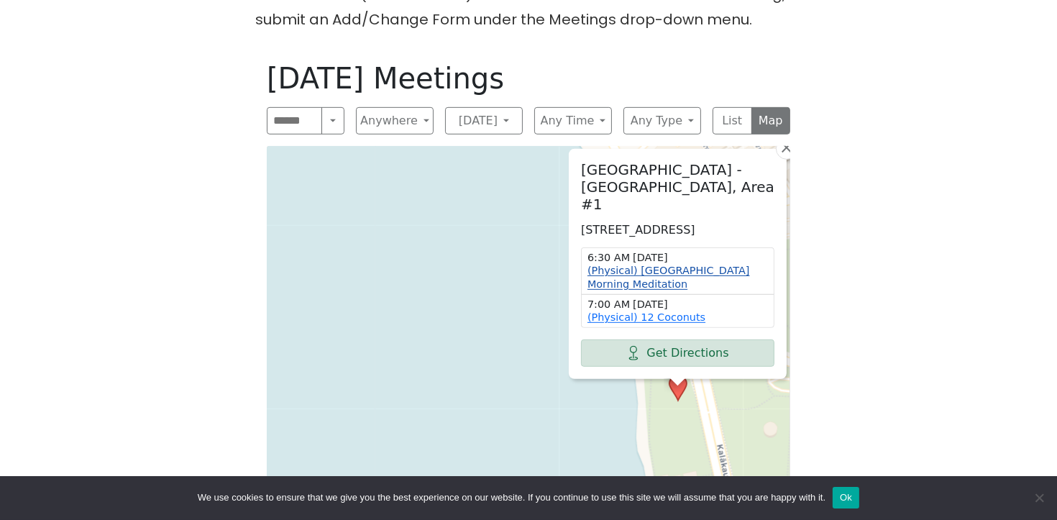
click at [698, 265] on link "(Physical) [GEOGRAPHIC_DATA] Morning Meditation" at bounding box center [669, 277] width 163 height 25
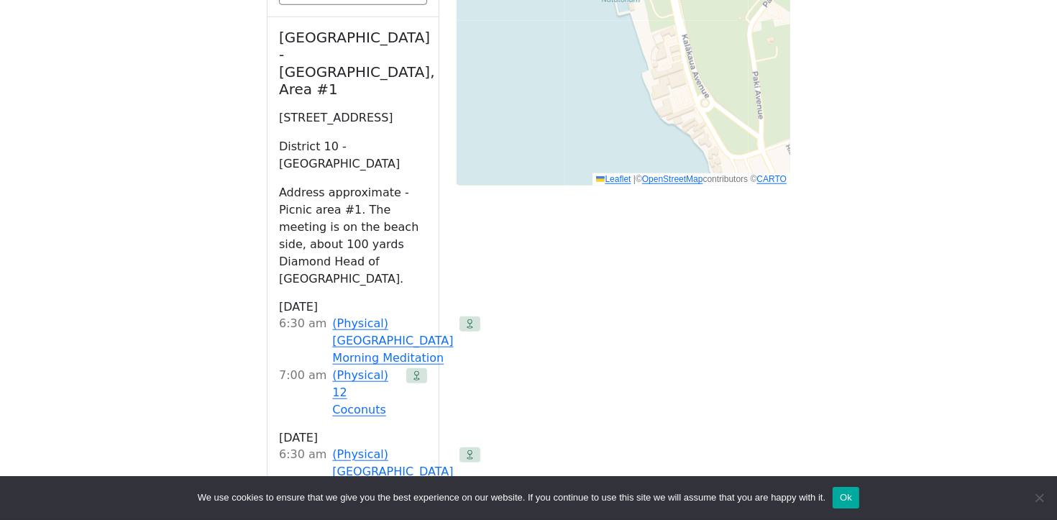
scroll to position [1465, 0]
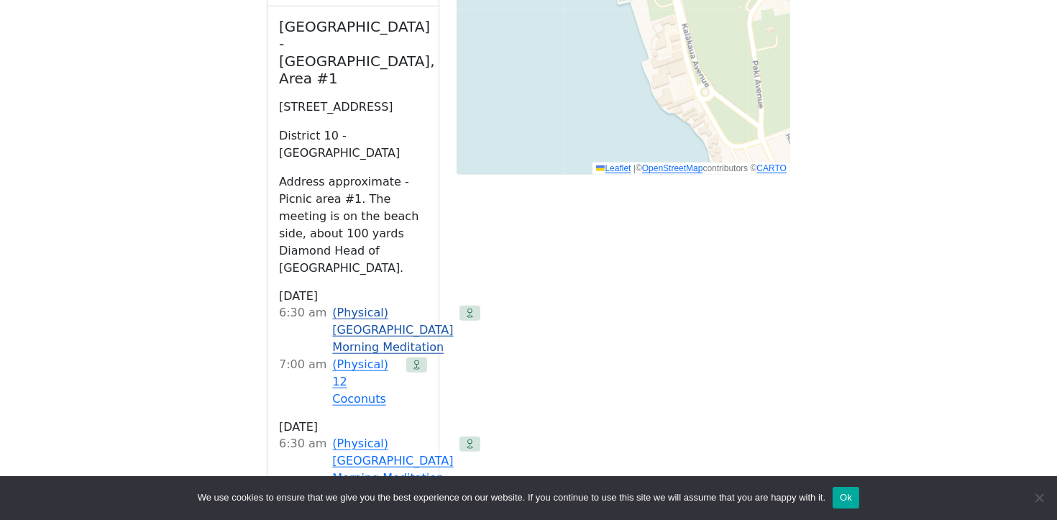
click at [347, 304] on link "(Physical) [GEOGRAPHIC_DATA] Morning Meditation" at bounding box center [392, 330] width 121 height 52
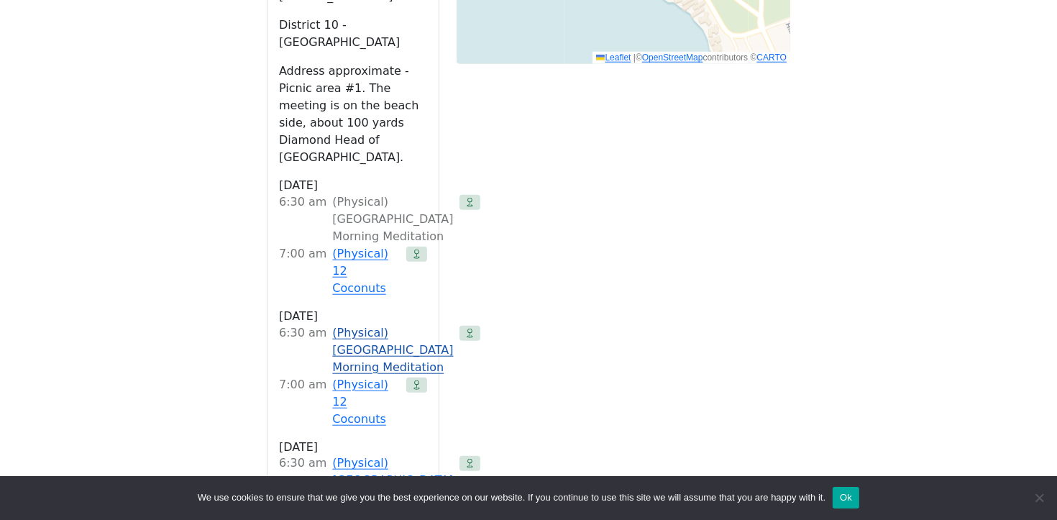
scroll to position [1591, 0]
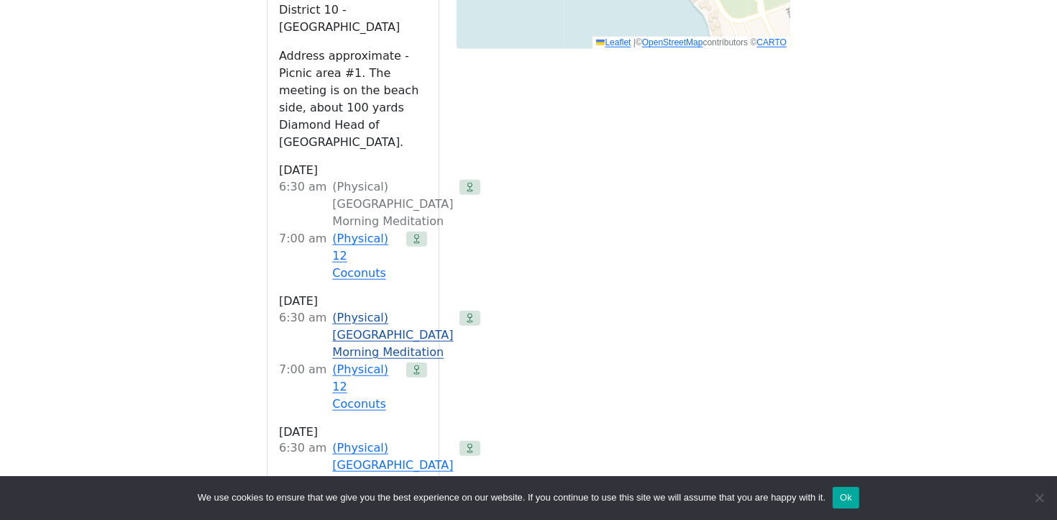
click at [368, 309] on link "(Physical) [GEOGRAPHIC_DATA] Morning Meditation" at bounding box center [392, 335] width 121 height 52
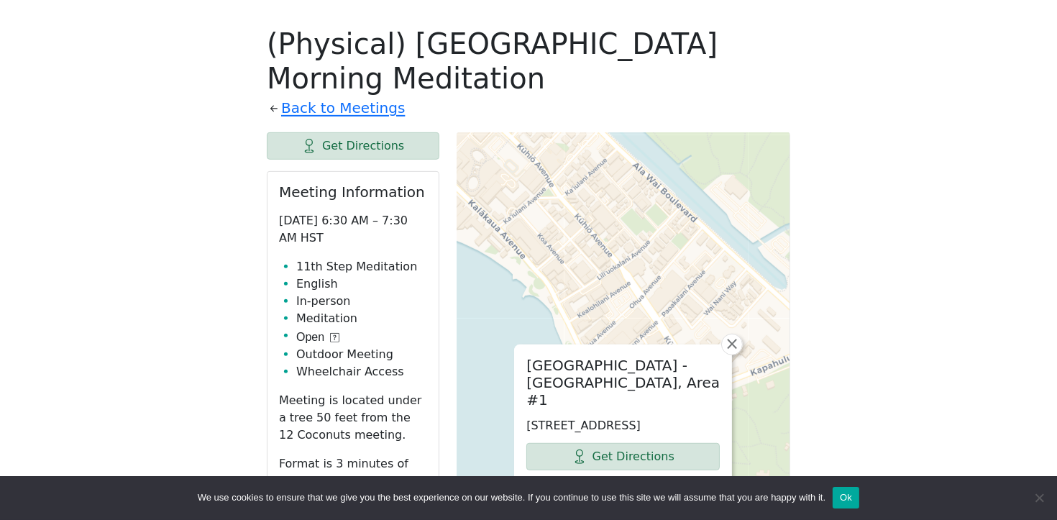
scroll to position [810, 0]
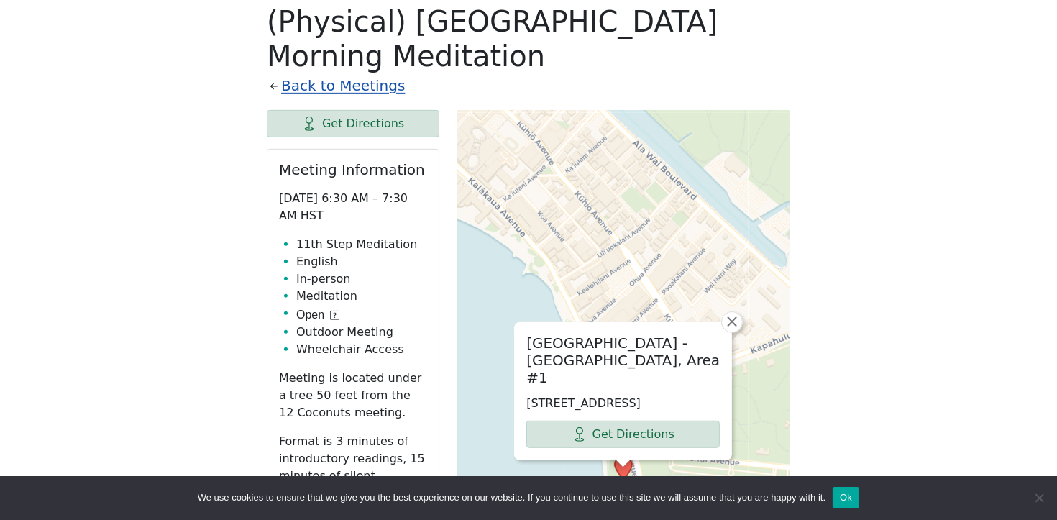
click at [332, 73] on link "Back to Meetings" at bounding box center [343, 85] width 124 height 25
